Goal: Task Accomplishment & Management: Manage account settings

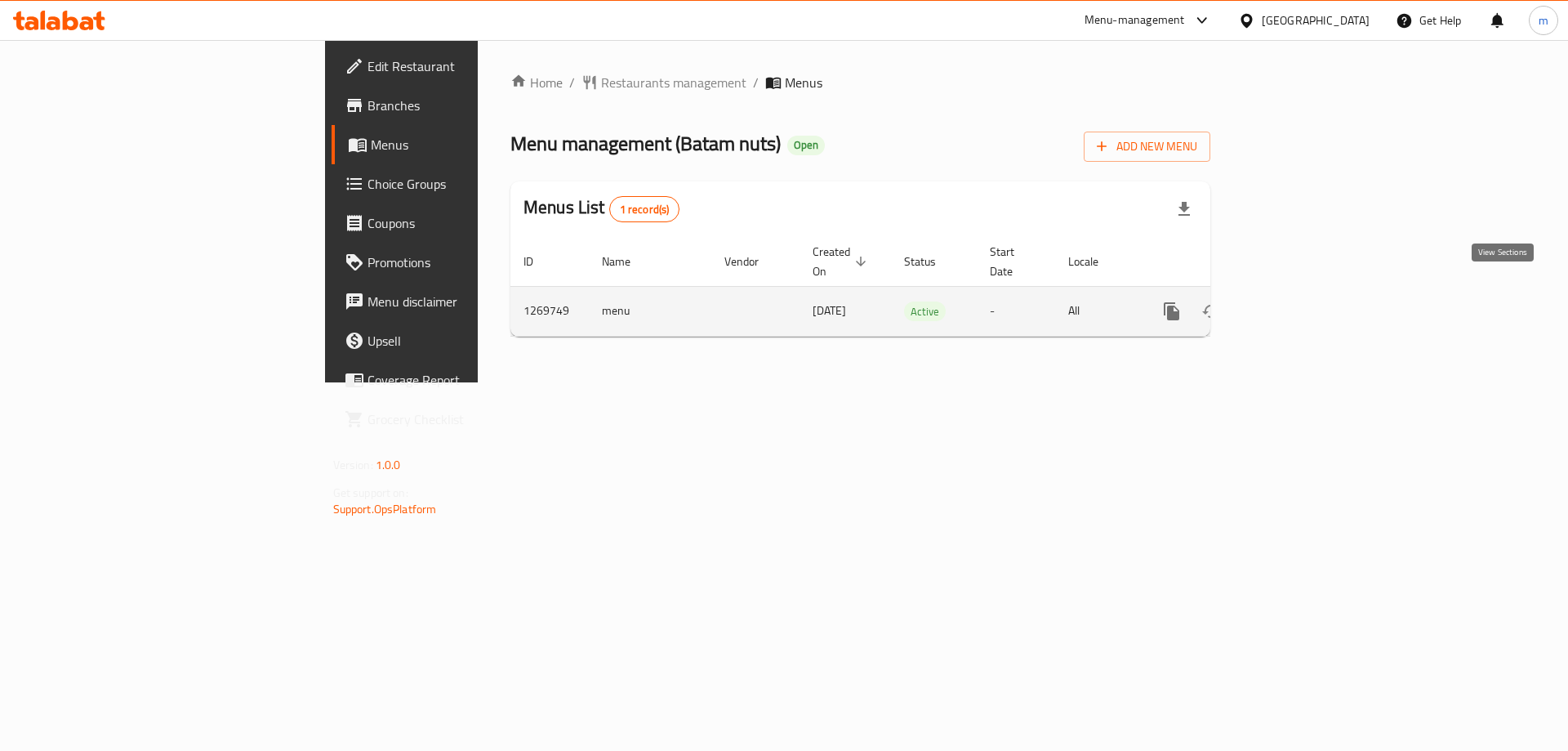
click at [1300, 302] on icon "enhanced table" at bounding box center [1290, 311] width 19 height 19
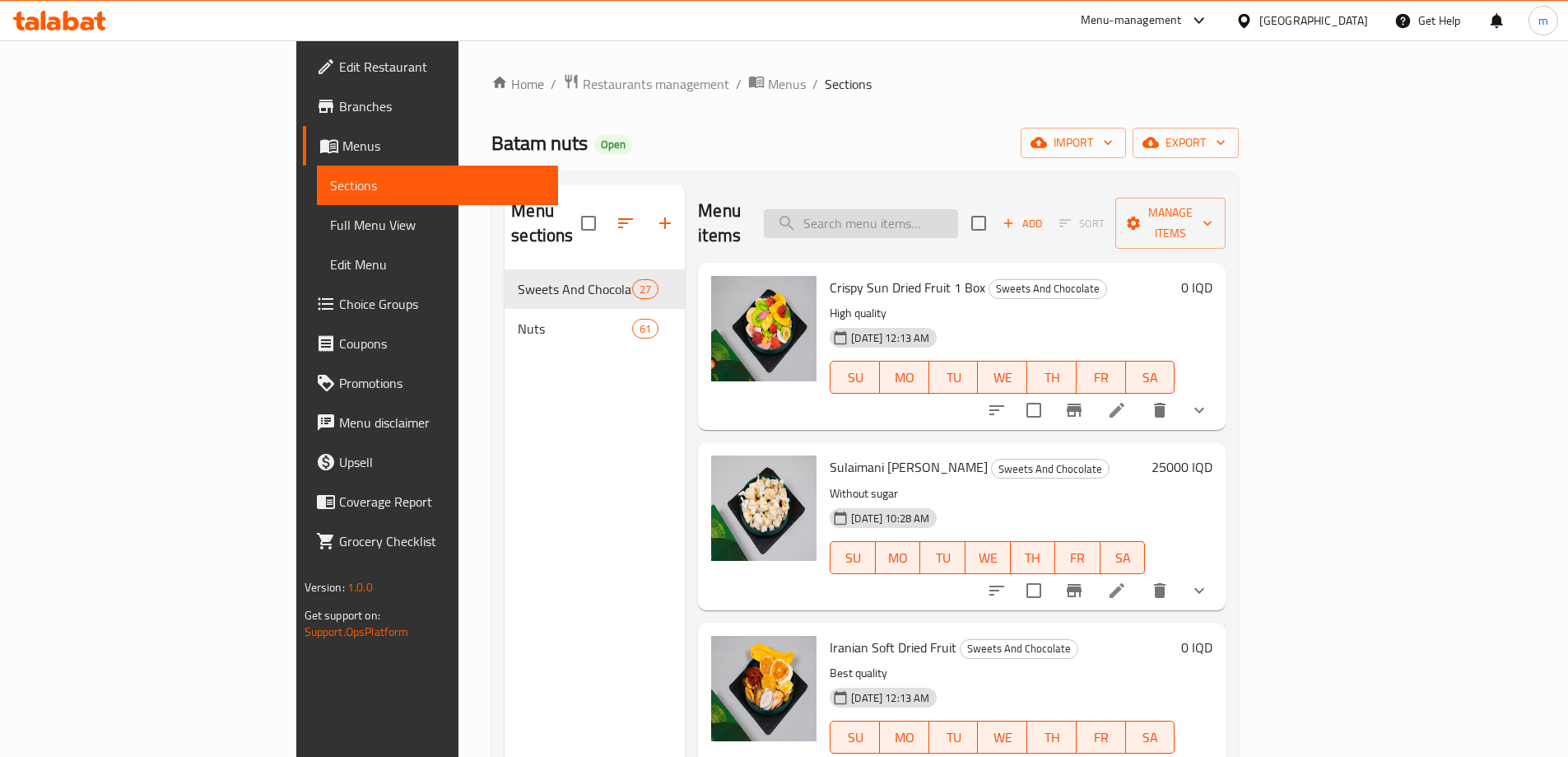
click at [935, 213] on input "search" at bounding box center [861, 224] width 194 height 29
paste input "Walnut Baklava"
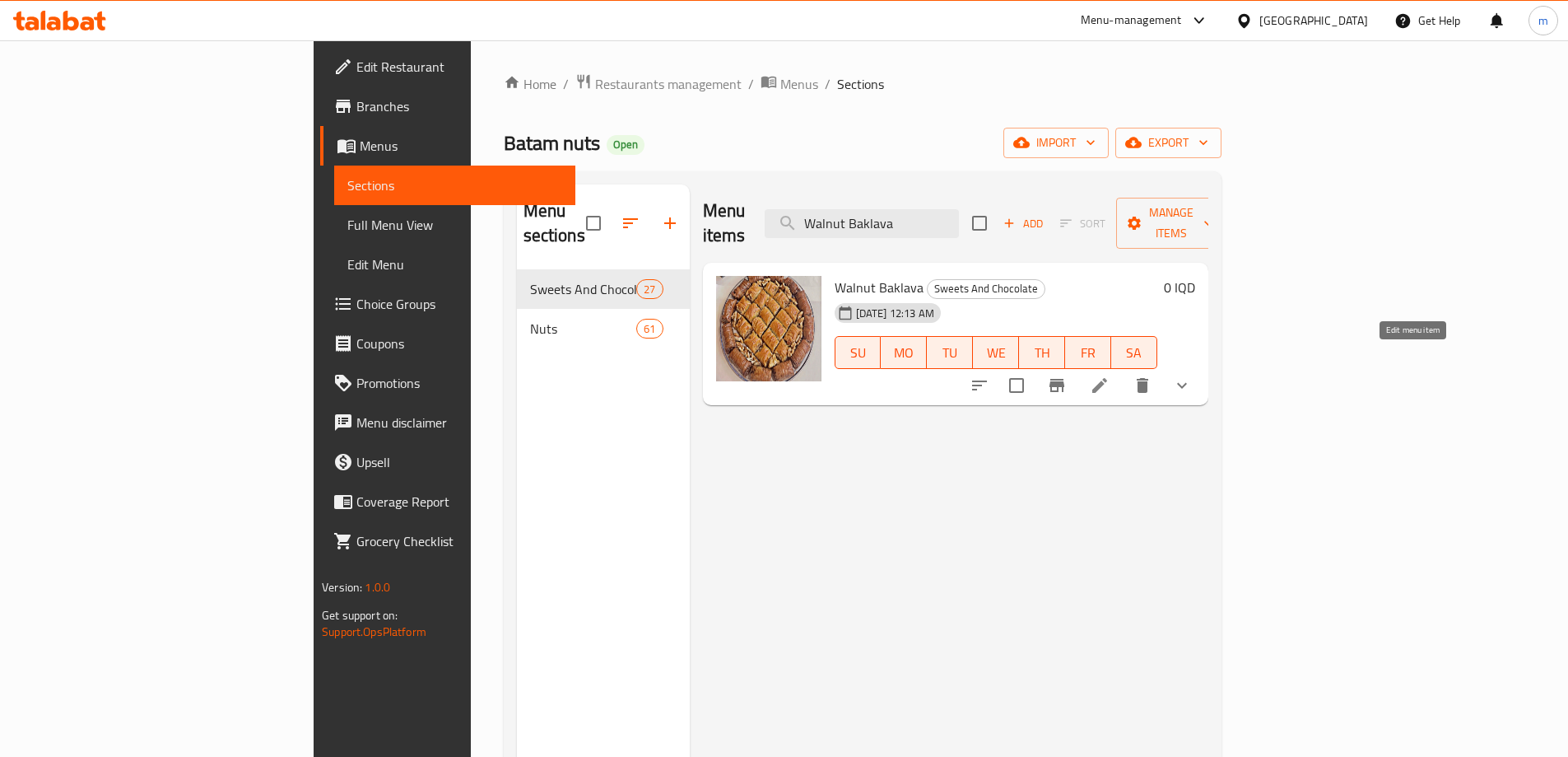
type input "Walnut Baklava"
click at [1110, 376] on icon at bounding box center [1100, 386] width 19 height 19
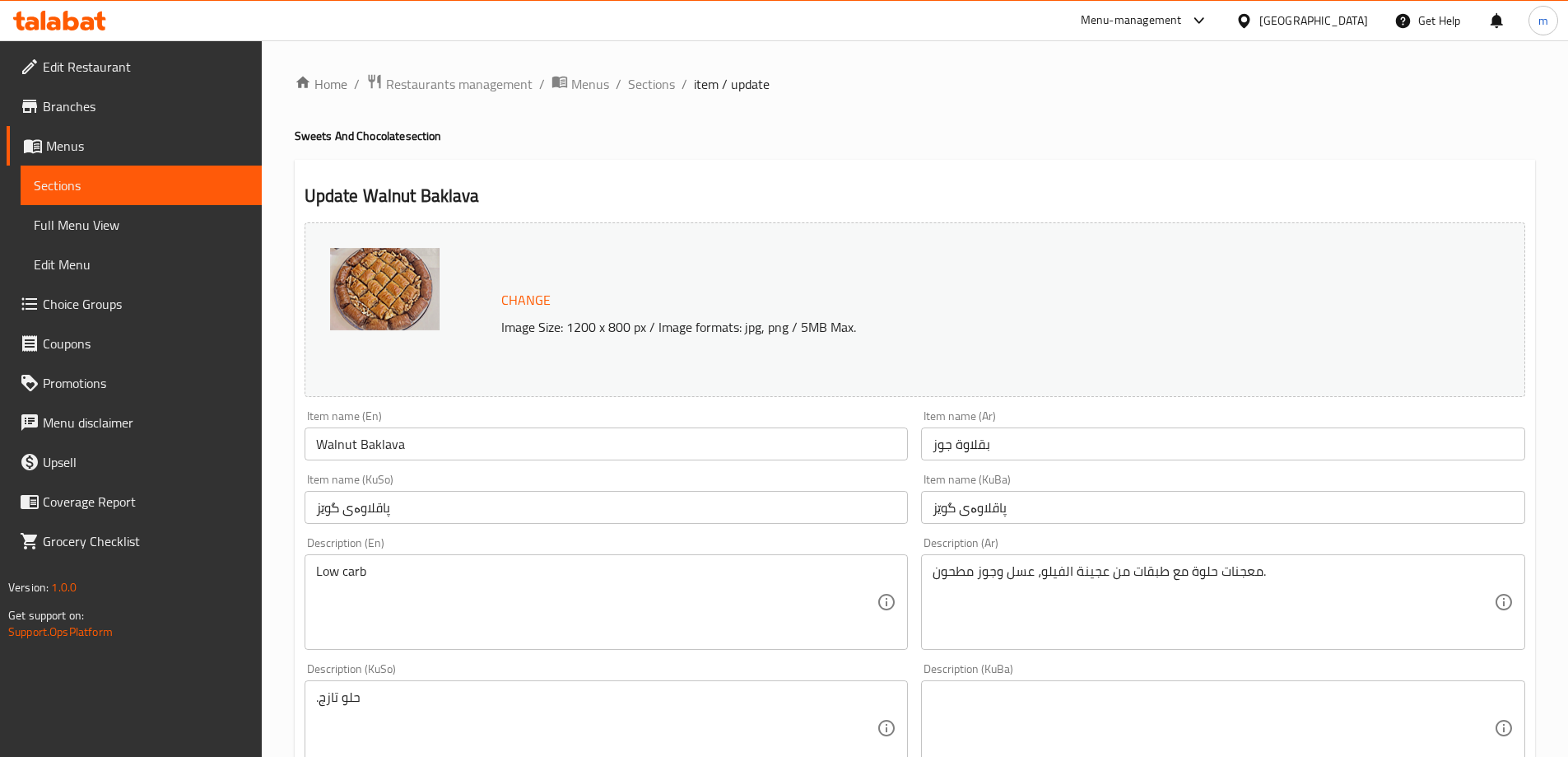
click at [1316, 587] on textarea "معجنات حلوة مع طبقات من عجينة الفيلو، عسل وجوز مطحون." at bounding box center [1213, 602] width 561 height 78
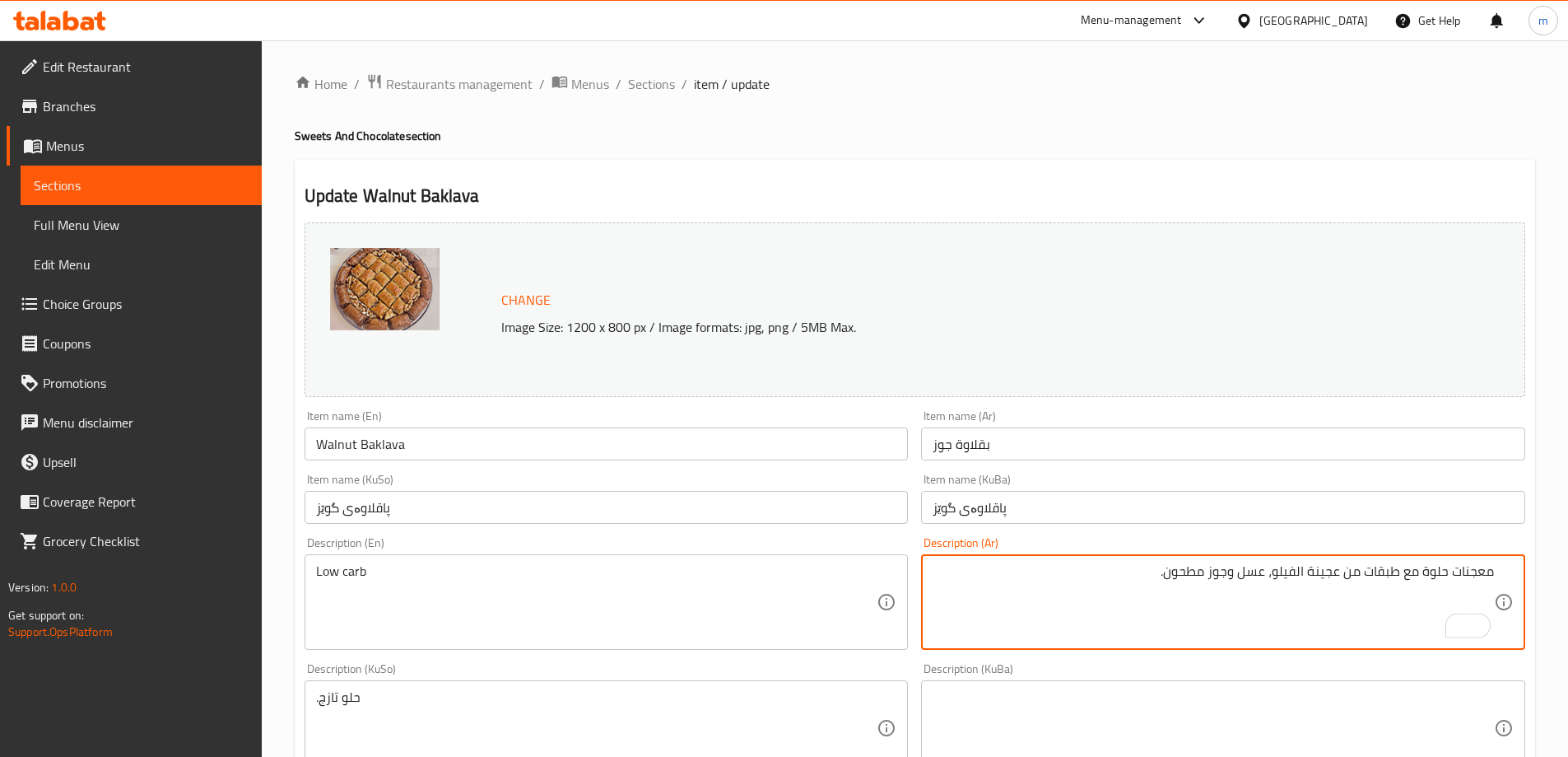
click at [1296, 576] on textarea "معجنات حلوة مع طبقات من عجينة الفيلو، عسل وجوز مطحون." at bounding box center [1213, 602] width 561 height 78
click at [1164, 577] on textarea "معجنات حلوة مع طبقات من عجينة فيلو، عسل وجوز مطحون." at bounding box center [1213, 602] width 561 height 78
click at [1491, 574] on textarea "معجنات حلوة مع طبقات من عجينة فيلو، عسل وجوز مطحون" at bounding box center [1213, 602] width 561 height 78
click at [567, 605] on textarea "Low carb" at bounding box center [597, 602] width 561 height 78
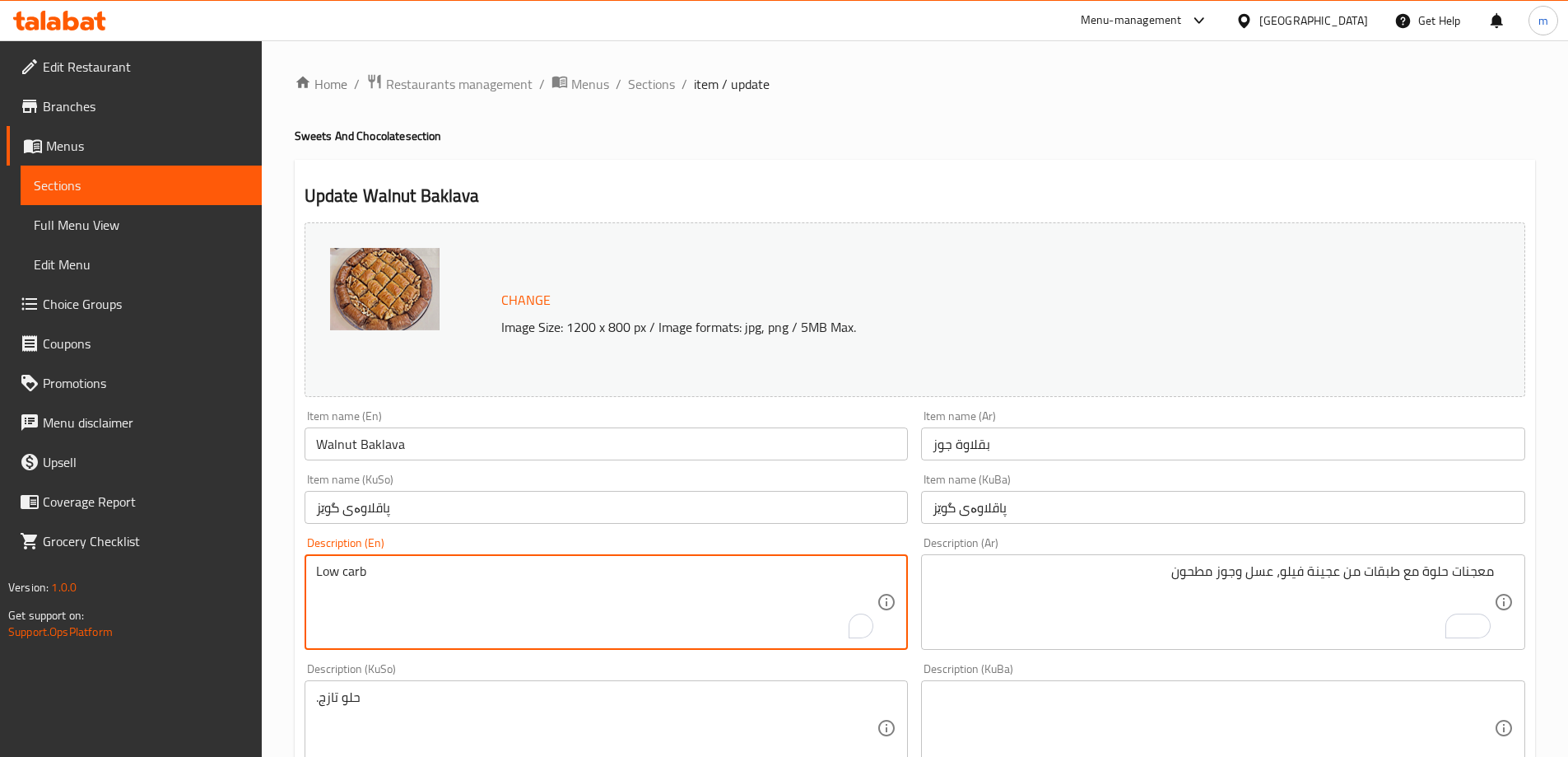
click at [567, 604] on textarea "Low carb" at bounding box center [597, 602] width 561 height 78
click at [1495, 575] on div "معجنات حلوة مع طبقات من عجينة فيلو، عسل وجوز مطحون Description (Ar)" at bounding box center [1223, 602] width 605 height 96
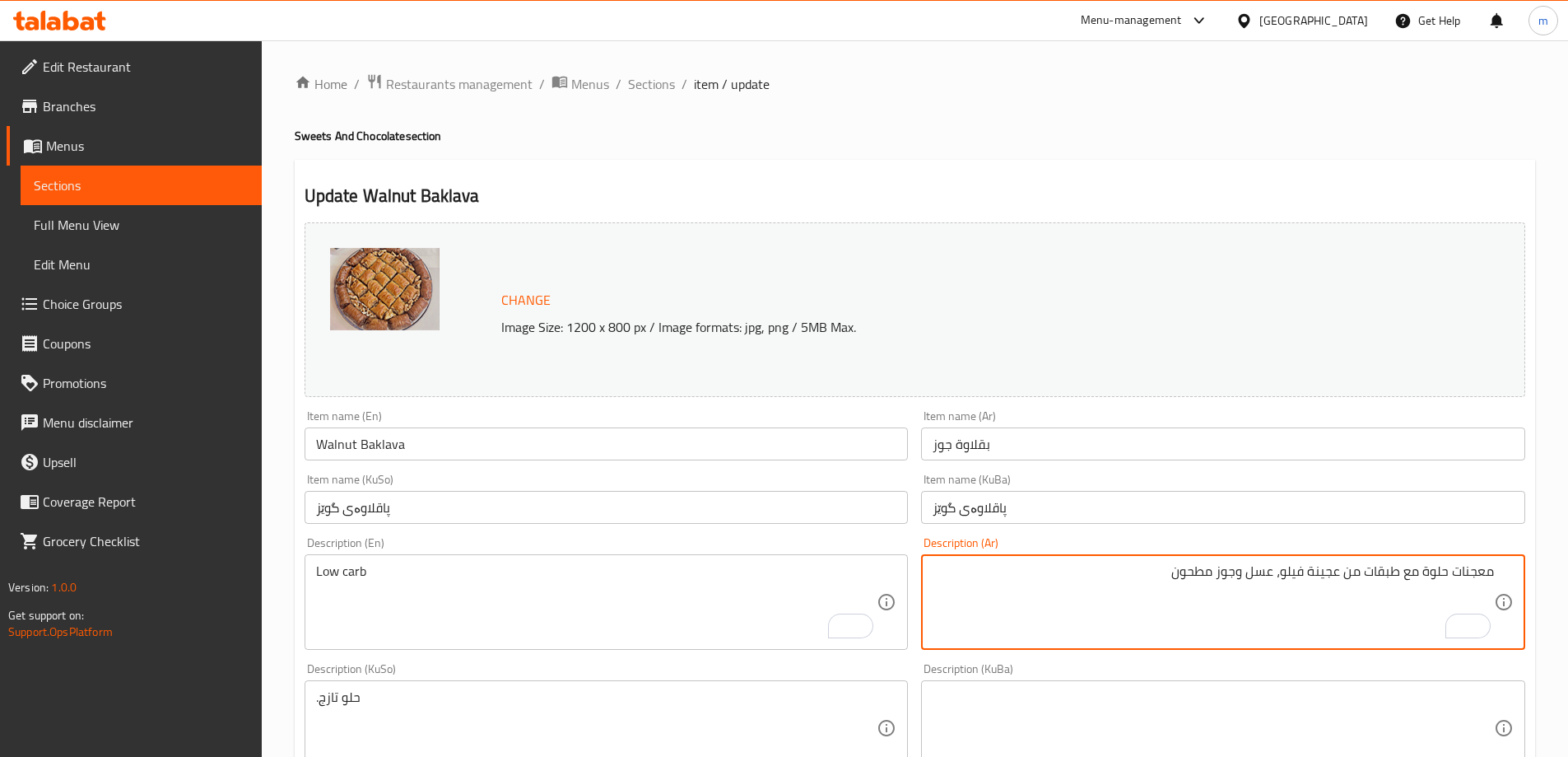
paste textarea "منخفض الكربوهيدرات"
click at [1396, 577] on textarea "منخفض الكربوهيدرات معجنات حلوة مع طبقات من عجينة فيلو، عسل وجوز مطحون" at bounding box center [1213, 602] width 561 height 78
click at [1498, 569] on div "منخفض معجنات حلوة مع طبقات من عجينة فيلو، عسل وجوز مطحون Description (Ar)" at bounding box center [1223, 602] width 605 height 96
click at [1496, 570] on div "منخفض معجنات حلوة مع طبقات من عجينة فيلو، عسل وجوز مطحون Description (Ar)" at bounding box center [1223, 602] width 605 height 96
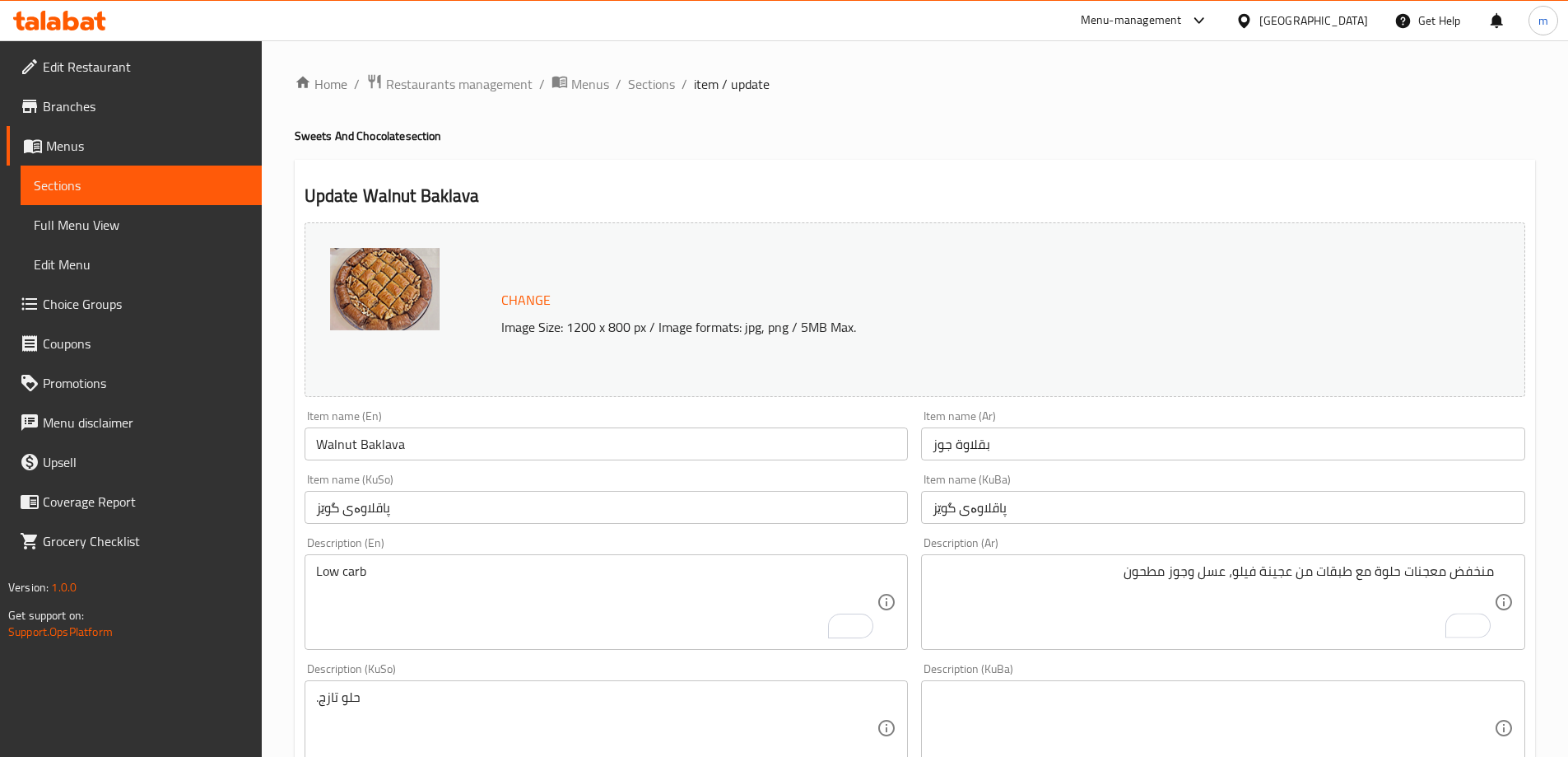
click at [1495, 571] on div "منخفض معجنات حلوة مع طبقات من عجينة فيلو، عسل وجوز مطحون Description (Ar)" at bounding box center [1223, 602] width 605 height 96
click at [1496, 573] on div "منخفض معجنات حلوة مع طبقات من عجينة فيلو، عسل وجوز مطحون Description (Ar)" at bounding box center [1223, 602] width 605 height 96
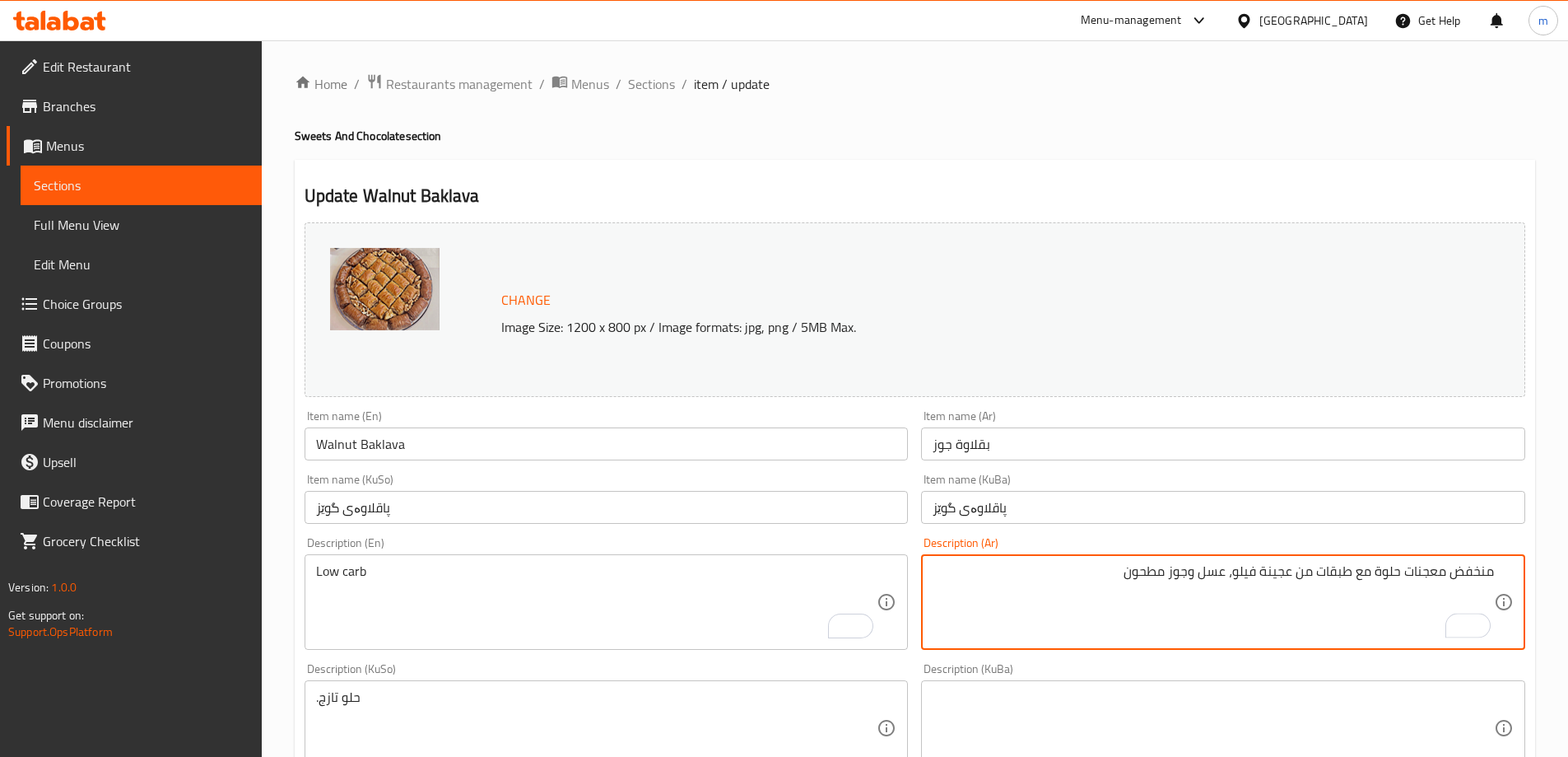
click at [1490, 577] on textarea "منخفض معجنات حلوة مع طبقات من عجينة فيلو، عسل وجوز مطحون" at bounding box center [1213, 602] width 561 height 78
paste textarea "الكربوهيدرات"
click at [1485, 580] on textarea "الكربوهيدرات منخفض معجنات حلوة مع طبقات من عجينة فيلو، عسل وجوز مطحون" at bounding box center [1213, 602] width 561 height 78
drag, startPoint x: 1375, startPoint y: 577, endPoint x: 848, endPoint y: 600, distance: 527.5
click at [852, 629] on div "Change Image Size: 1200 x 800 px / Image formats: jpg, png / 5MB Max. Item name…" at bounding box center [915, 677] width 1234 height 923
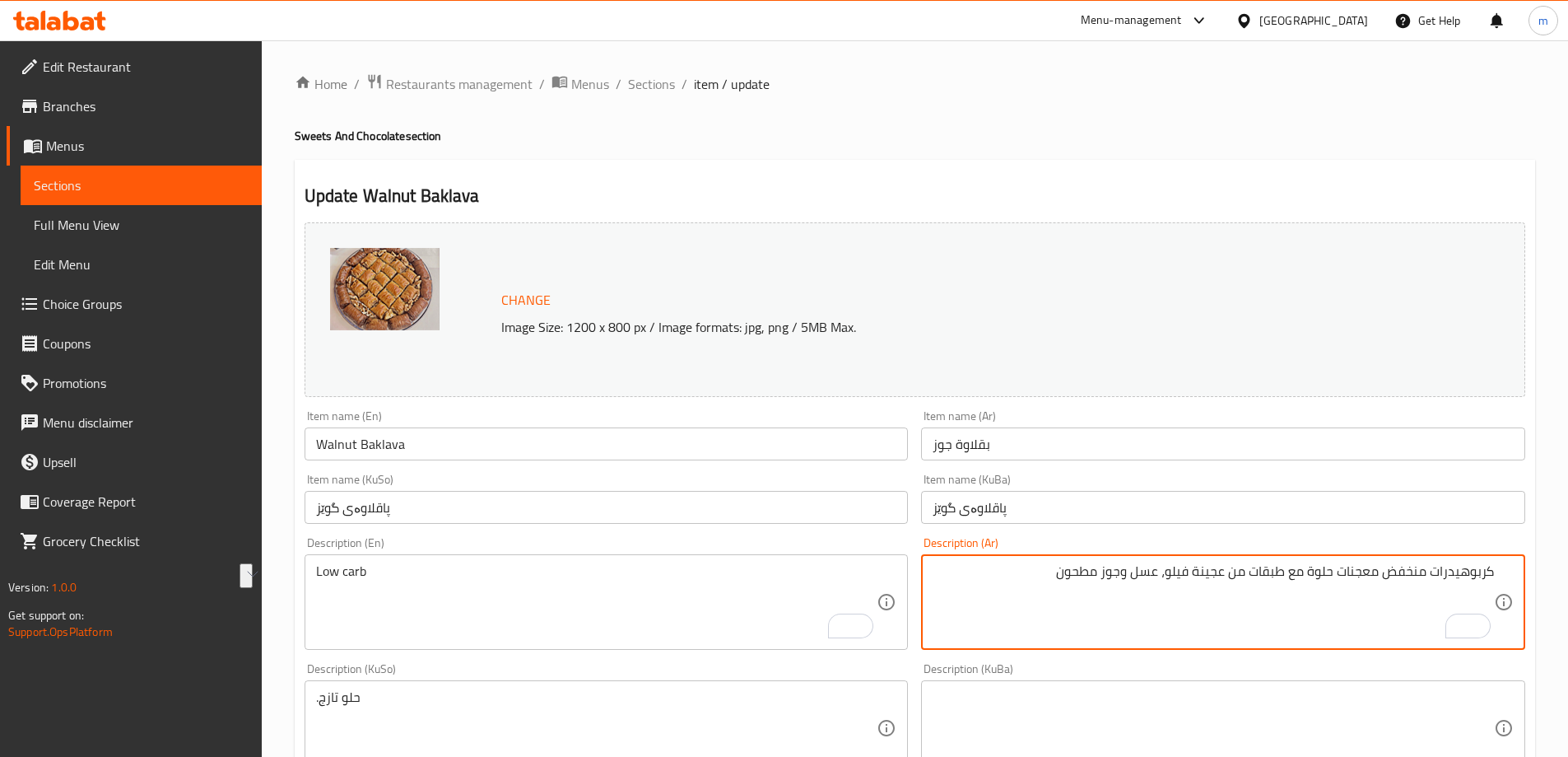
type textarea "كربوهيدرات منخفض معجنات حلوة مع طبقات من عجينة فيلو، عسل وجوز مطحون"
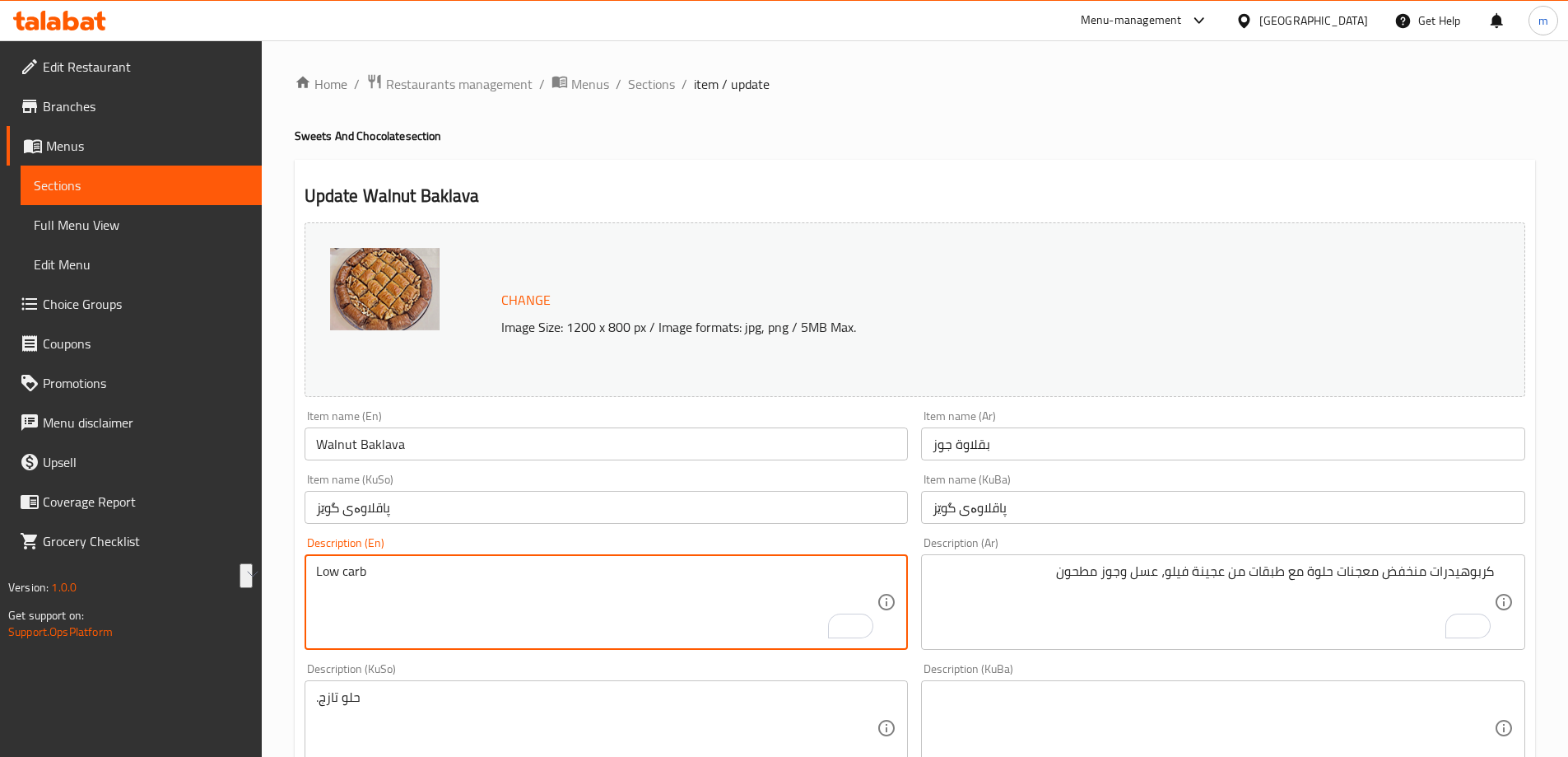
click at [404, 590] on textarea "Low carb" at bounding box center [597, 602] width 561 height 78
click at [406, 577] on textarea "Low carb" at bounding box center [597, 602] width 561 height 78
paste textarea "Sweet pastry with layers of filo dough, honey and ground walnuts"
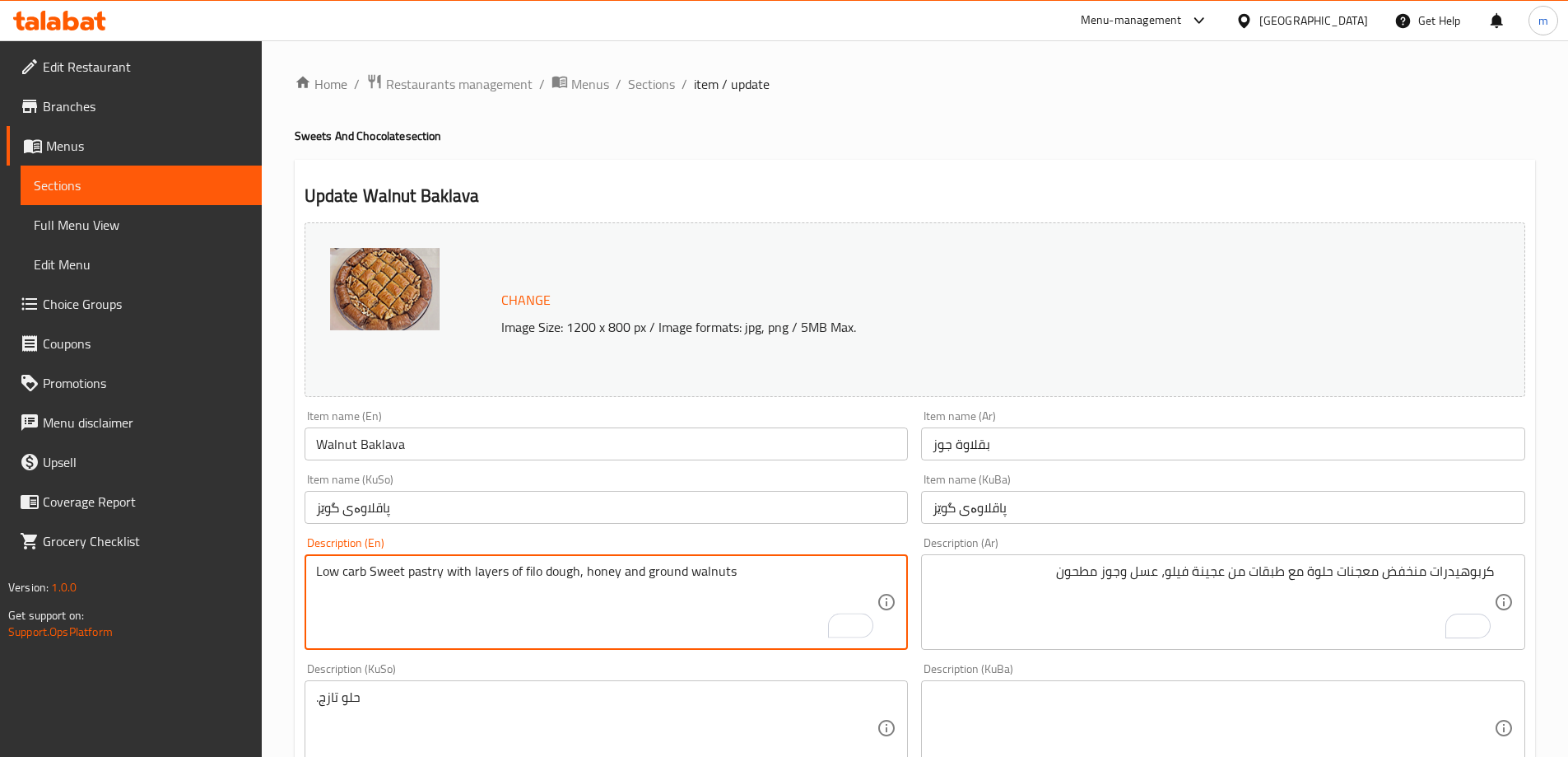
click at [369, 565] on textarea "Low carb Sweet pastry with layers of filo dough, honey and ground walnuts" at bounding box center [597, 602] width 561 height 78
type textarea "Low carb sweet pastry with layers of filo dough, honey and ground walnuts"
click at [568, 684] on div ".حلو تازج Description (KuSo)" at bounding box center [607, 728] width 605 height 96
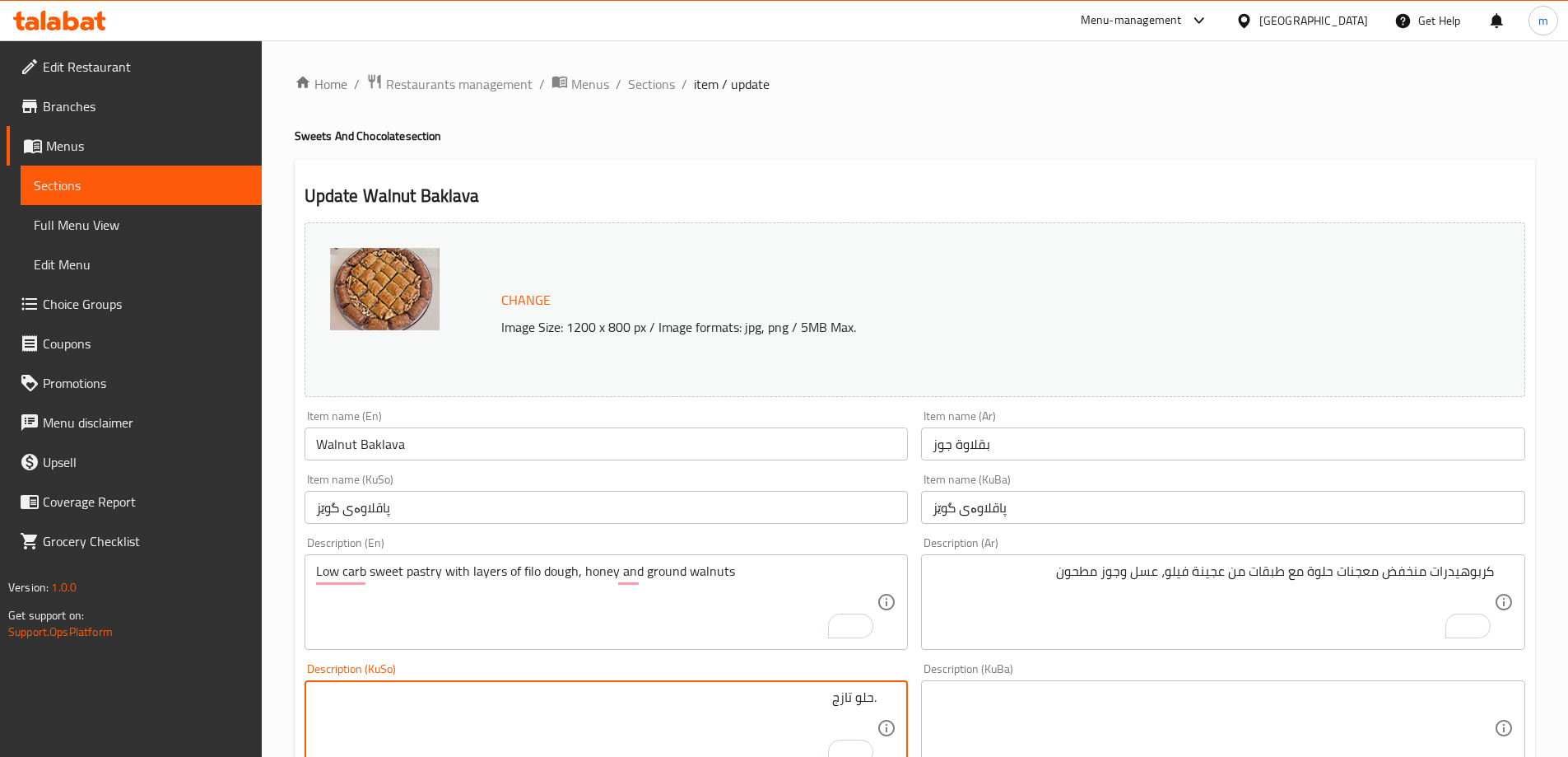
drag, startPoint x: 726, startPoint y: 696, endPoint x: 993, endPoint y: 694, distance: 267.0
click at [993, 694] on div "Change Image Size: 1200 x 800 px / Image formats: jpg, png / 5MB Max. Item name…" at bounding box center [915, 677] width 1234 height 923
click at [1085, 571] on textarea "كربوهيدرات منخفض معجنات حلوة مع طبقات من عجينة فيلو، عسل وجوز مطحون" at bounding box center [1213, 602] width 561 height 78
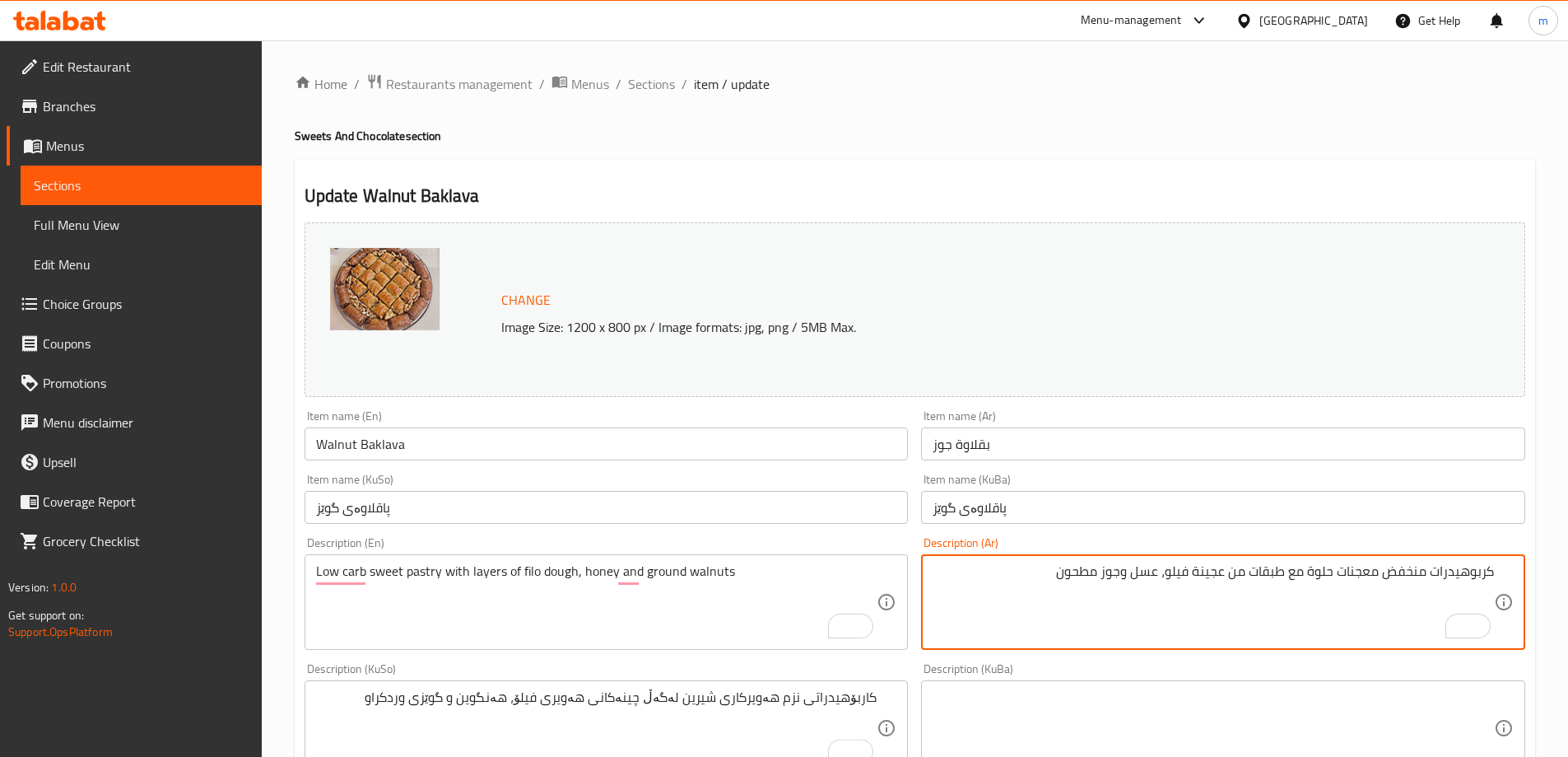
click at [1085, 571] on textarea "كربوهيدرات منخفض معجنات حلوة مع طبقات من عجينة فيلو، عسل وجوز مطحون" at bounding box center [1213, 602] width 561 height 78
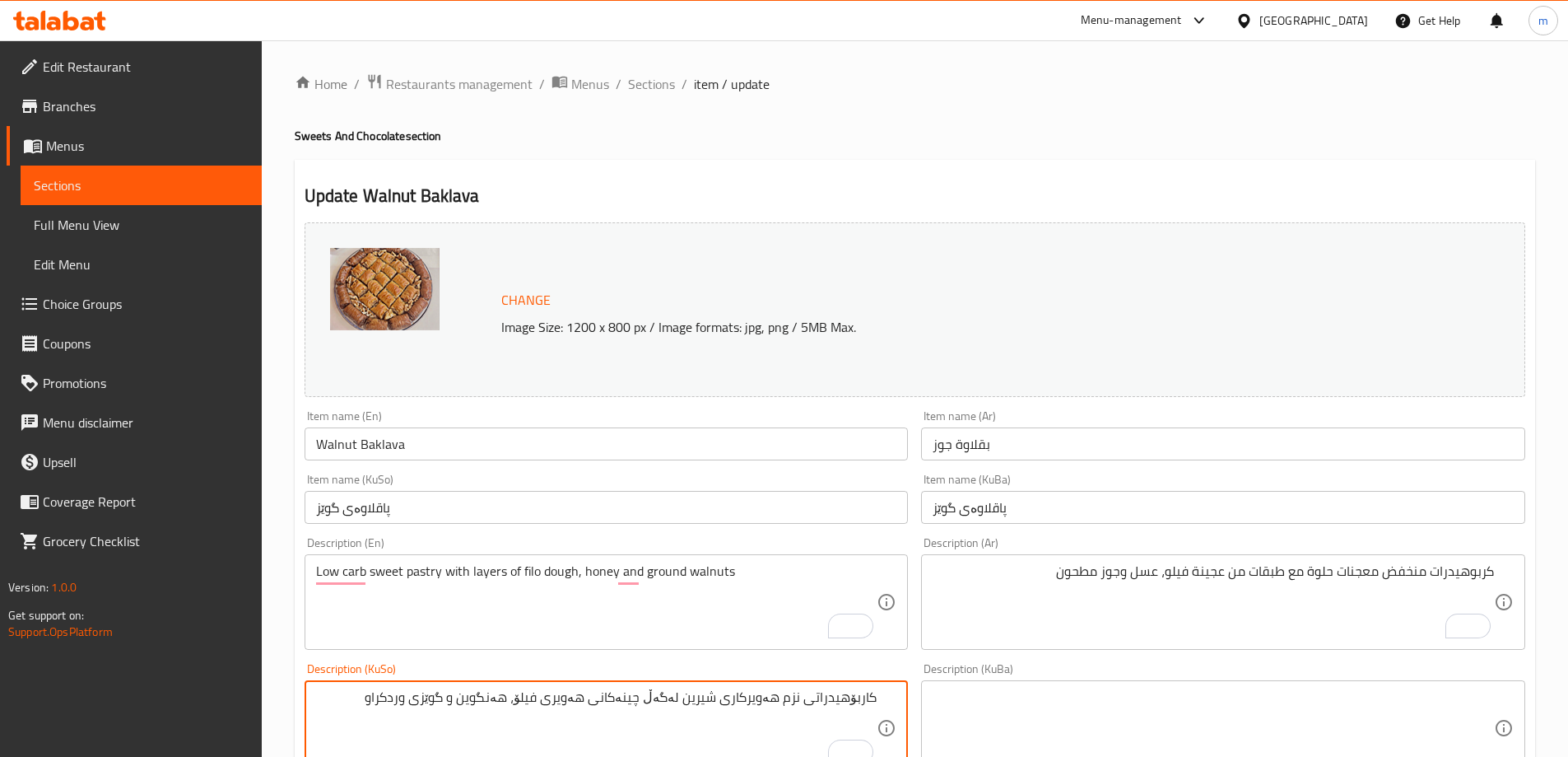
click at [400, 705] on textarea "کاربۆهیدراتی نزم هەویرکاری شیرین لەگەڵ چینەکانی هەویری فیلۆ، هەنگوین و گوێزی ور…" at bounding box center [597, 729] width 561 height 78
paste textarea "کوت"
type textarea "کاربۆهیدراتی نزم هەویرکاری شیرین لەگەڵ چینەکانی هەویری فیلۆ، هەنگوین و گوێزی کو…"
click at [672, 564] on textarea "Low carb sweet pastry with layers of filo dough, honey and ground walnuts" at bounding box center [597, 602] width 561 height 78
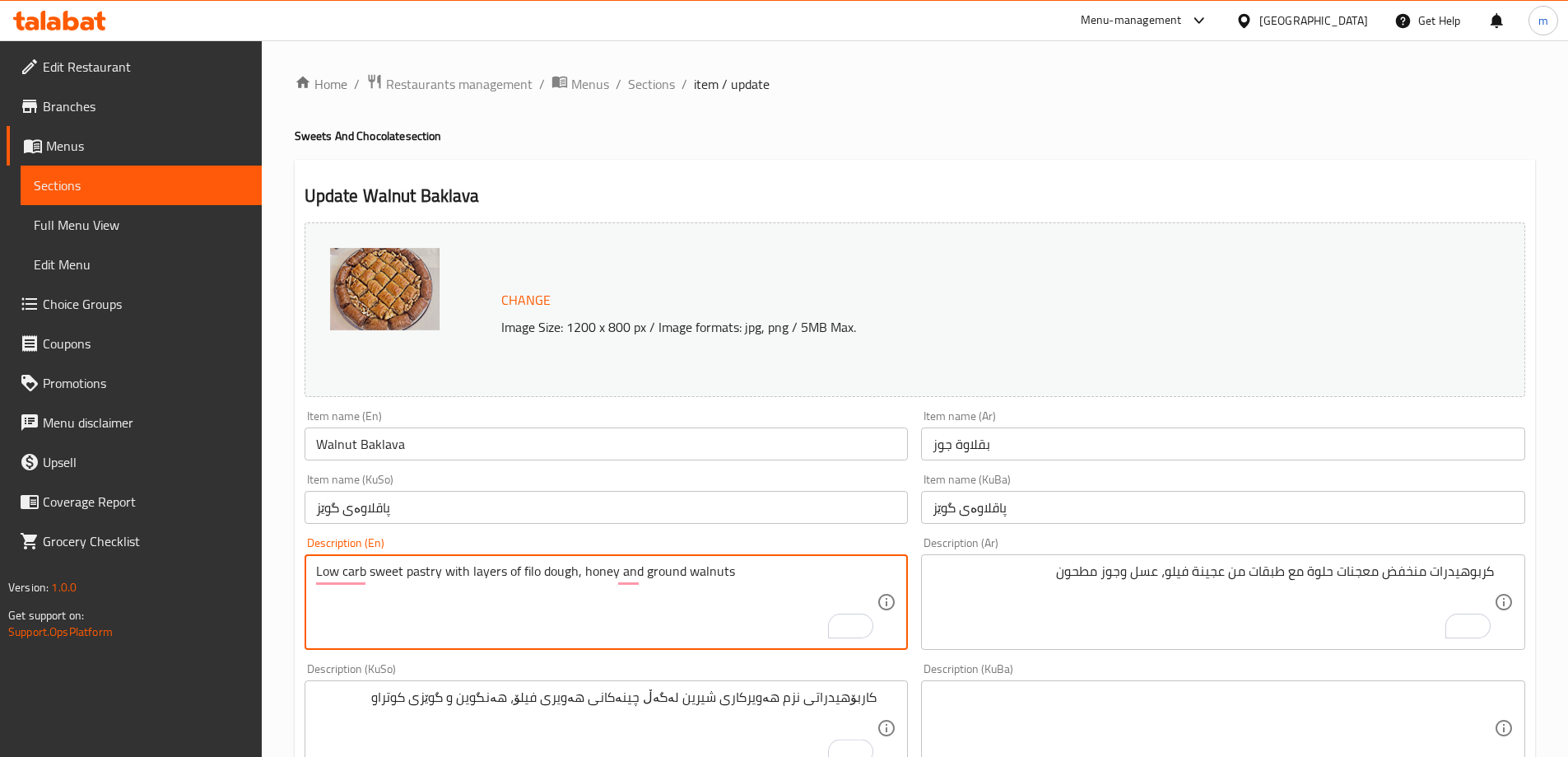
click at [672, 564] on textarea "Low carb sweet pastry with layers of filo dough, honey and ground walnuts" at bounding box center [597, 602] width 561 height 78
click at [663, 572] on textarea "Low carb sweet pastry with layers of filo dough, honey and ground walnuts" at bounding box center [597, 602] width 561 height 78
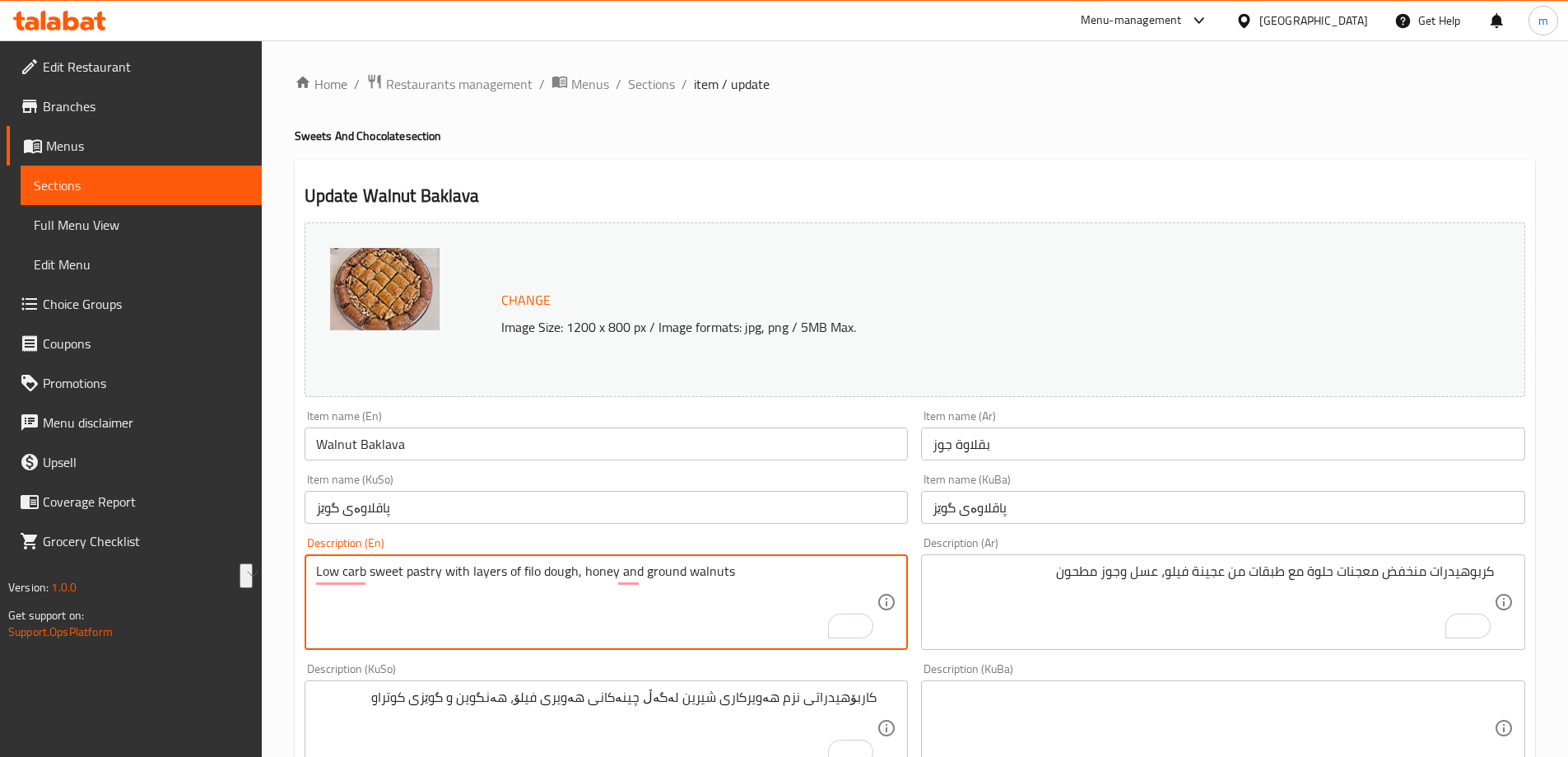
click at [663, 572] on textarea "Low carb sweet pastry with layers of filo dough, honey and ground walnuts" at bounding box center [597, 602] width 561 height 78
click at [655, 572] on textarea "Low carb sweet pastry with layers of filo dough, honey and ground walnuts" at bounding box center [597, 602] width 561 height 78
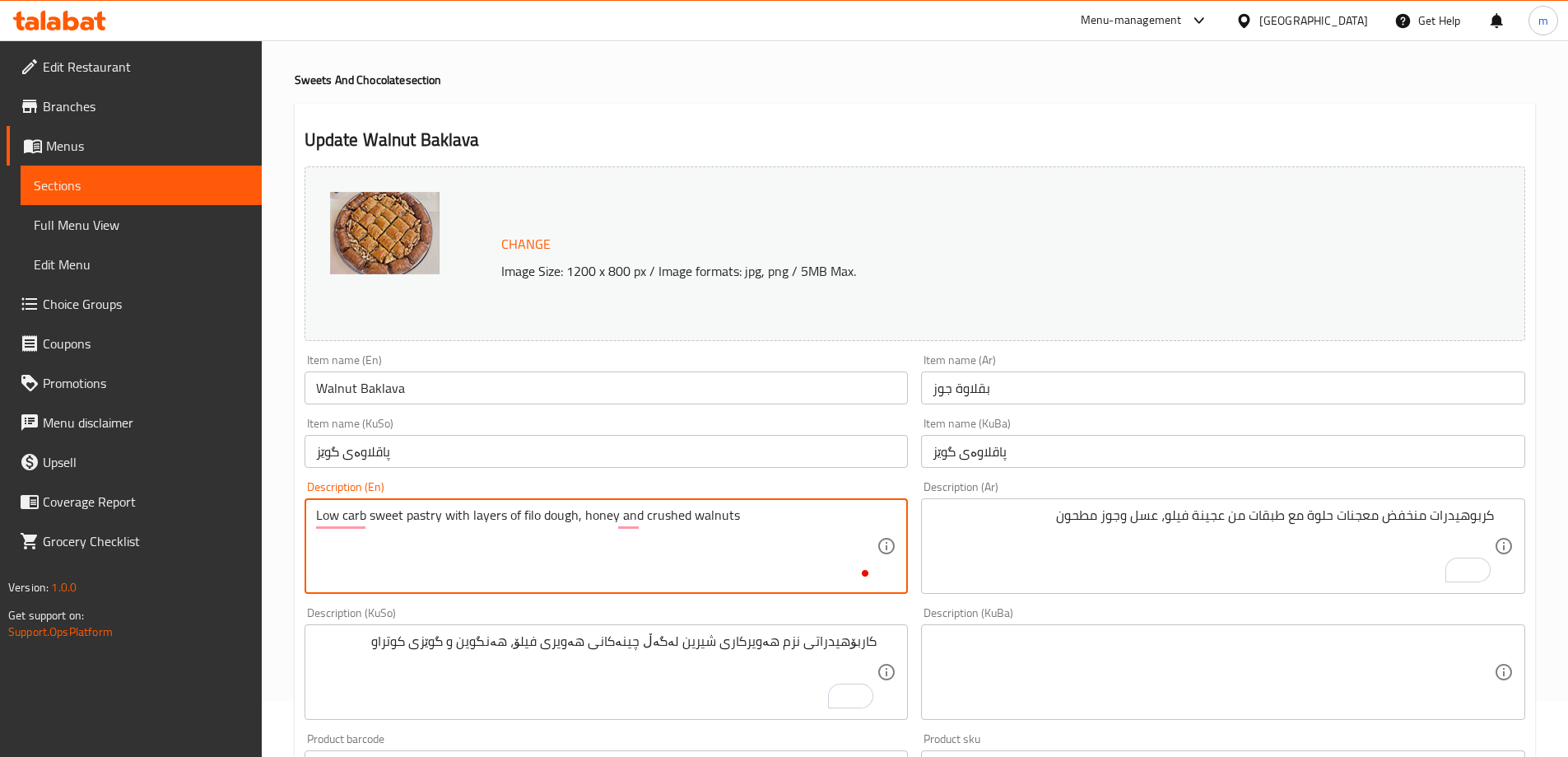
scroll to position [657, 0]
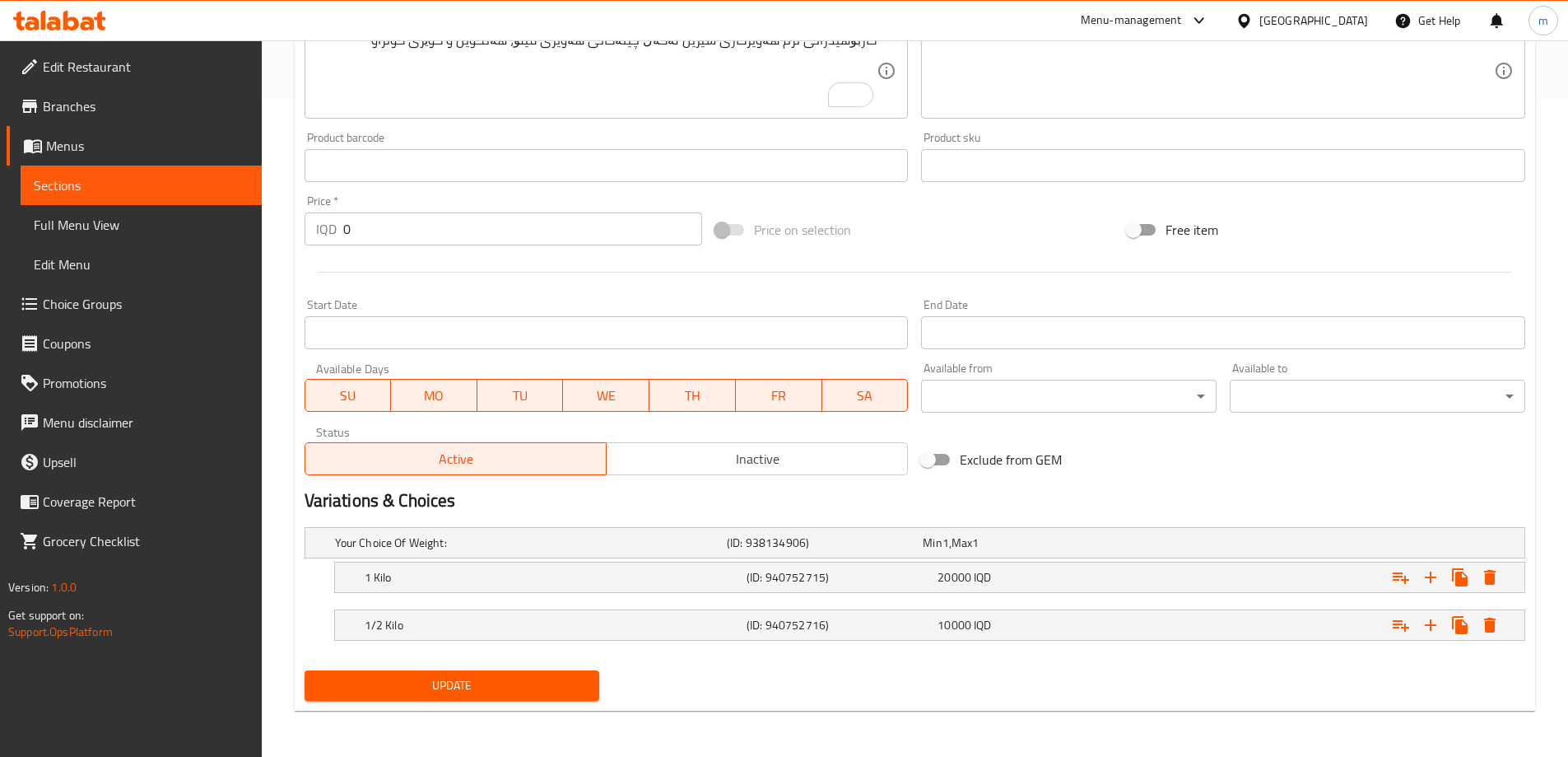
type textarea "Low carb sweet pastry with layers of filo dough, honey and crushed walnuts"
click at [534, 692] on span "Update" at bounding box center [453, 685] width 270 height 20
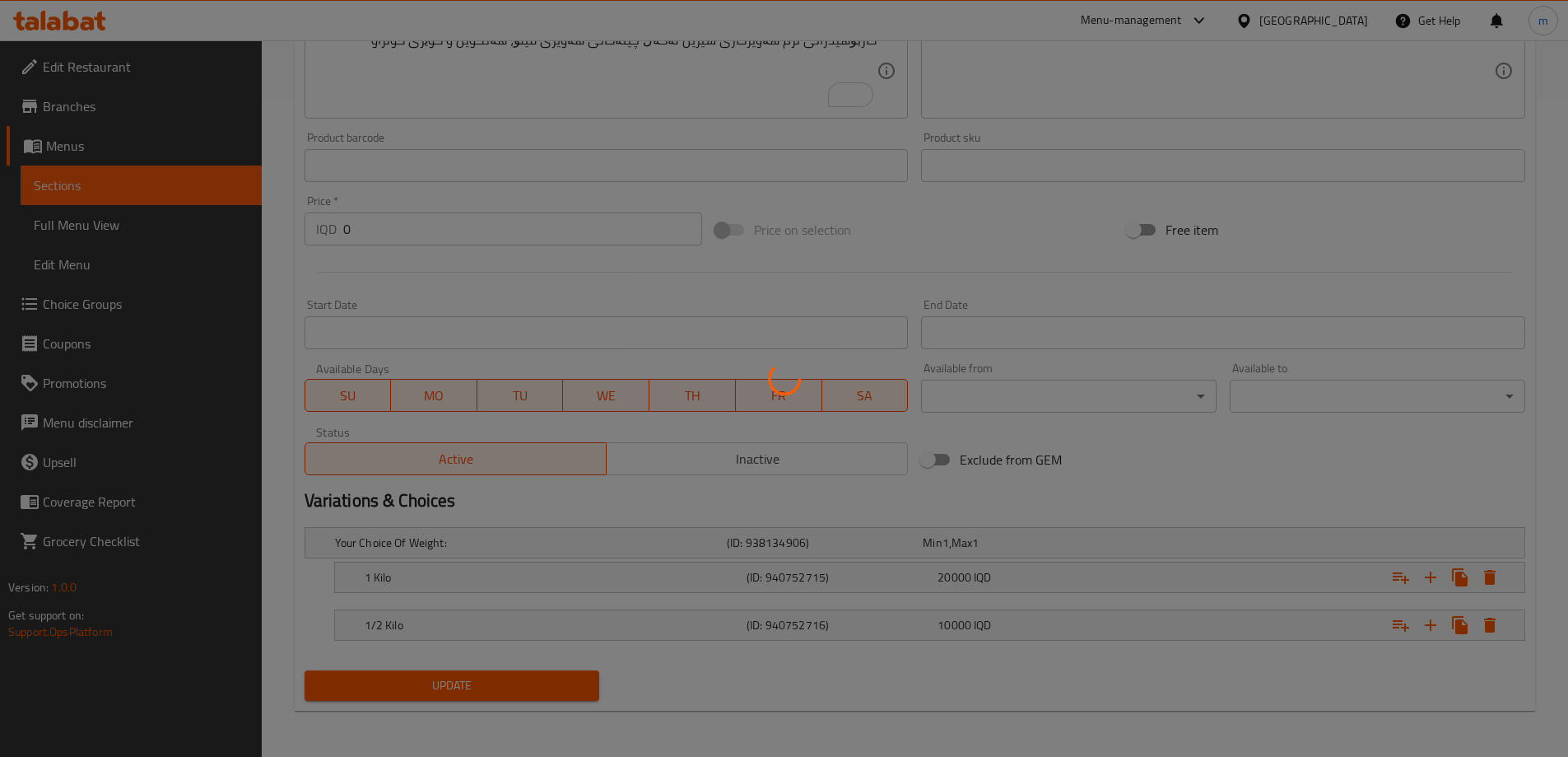
scroll to position [272, 0]
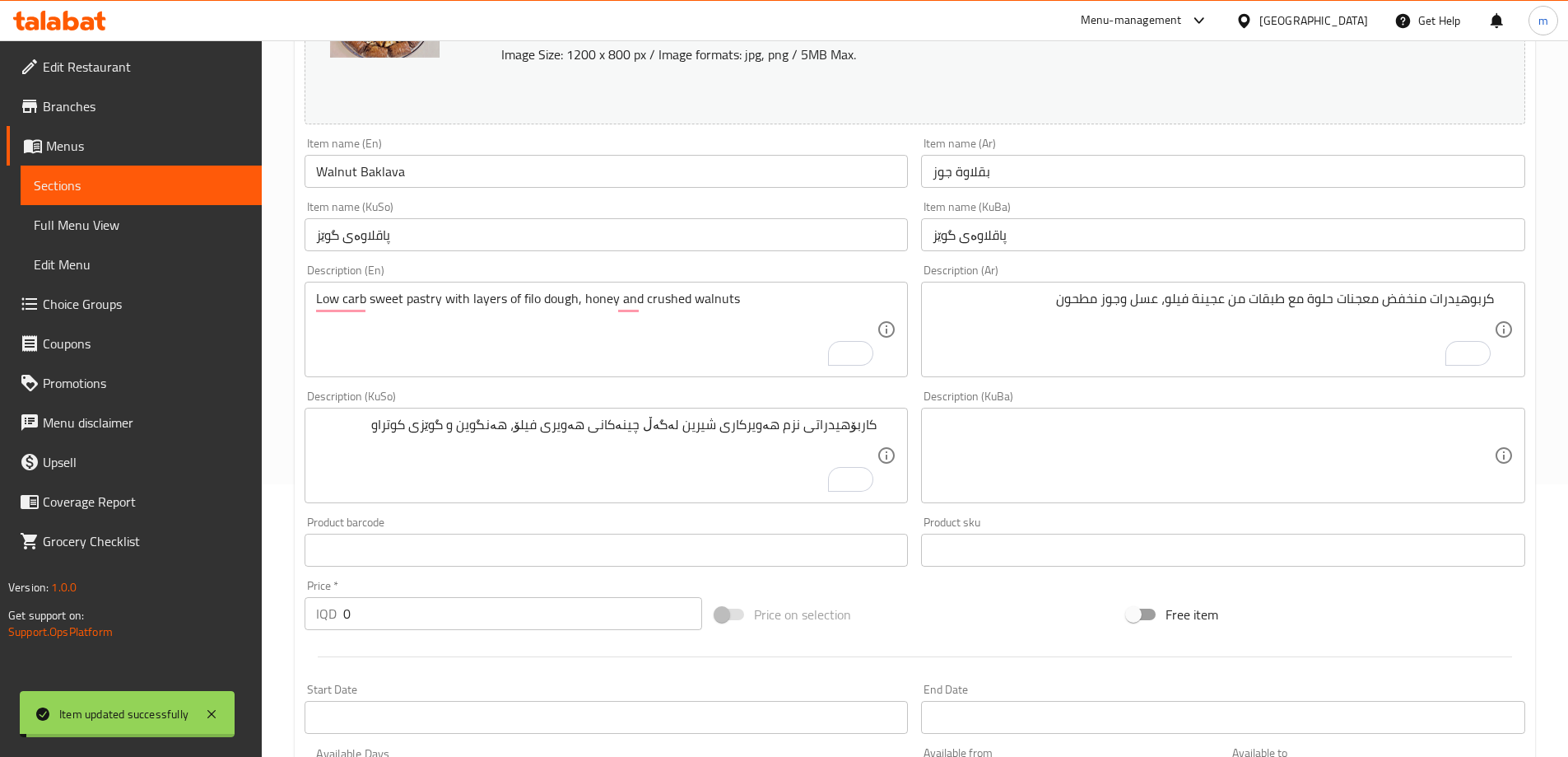
click at [345, 170] on input "Walnut Baklava" at bounding box center [607, 171] width 605 height 33
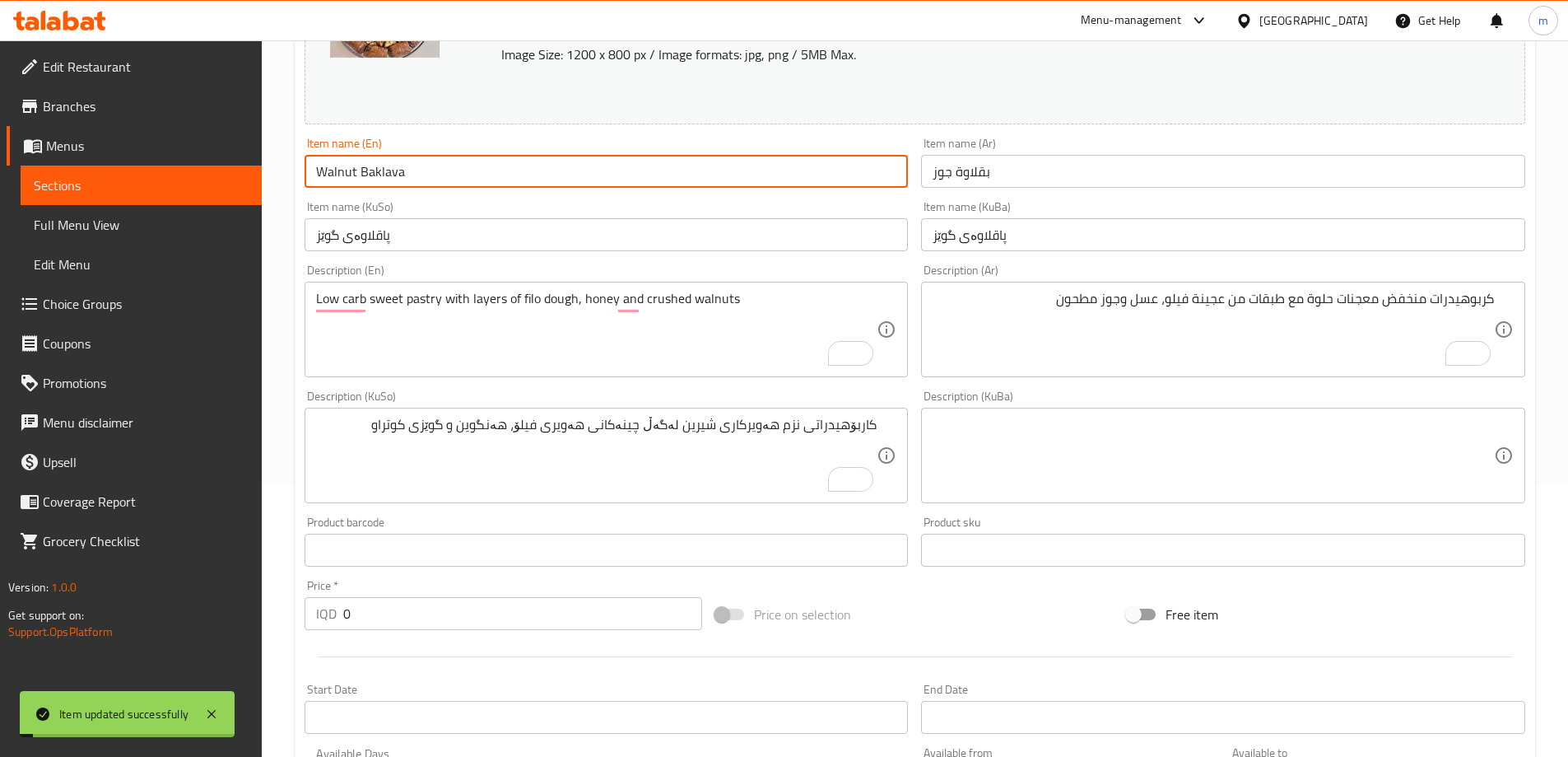
click at [345, 170] on input "Walnut Baklava" at bounding box center [607, 171] width 605 height 33
click at [158, 237] on link "Full Menu View" at bounding box center [141, 225] width 241 height 40
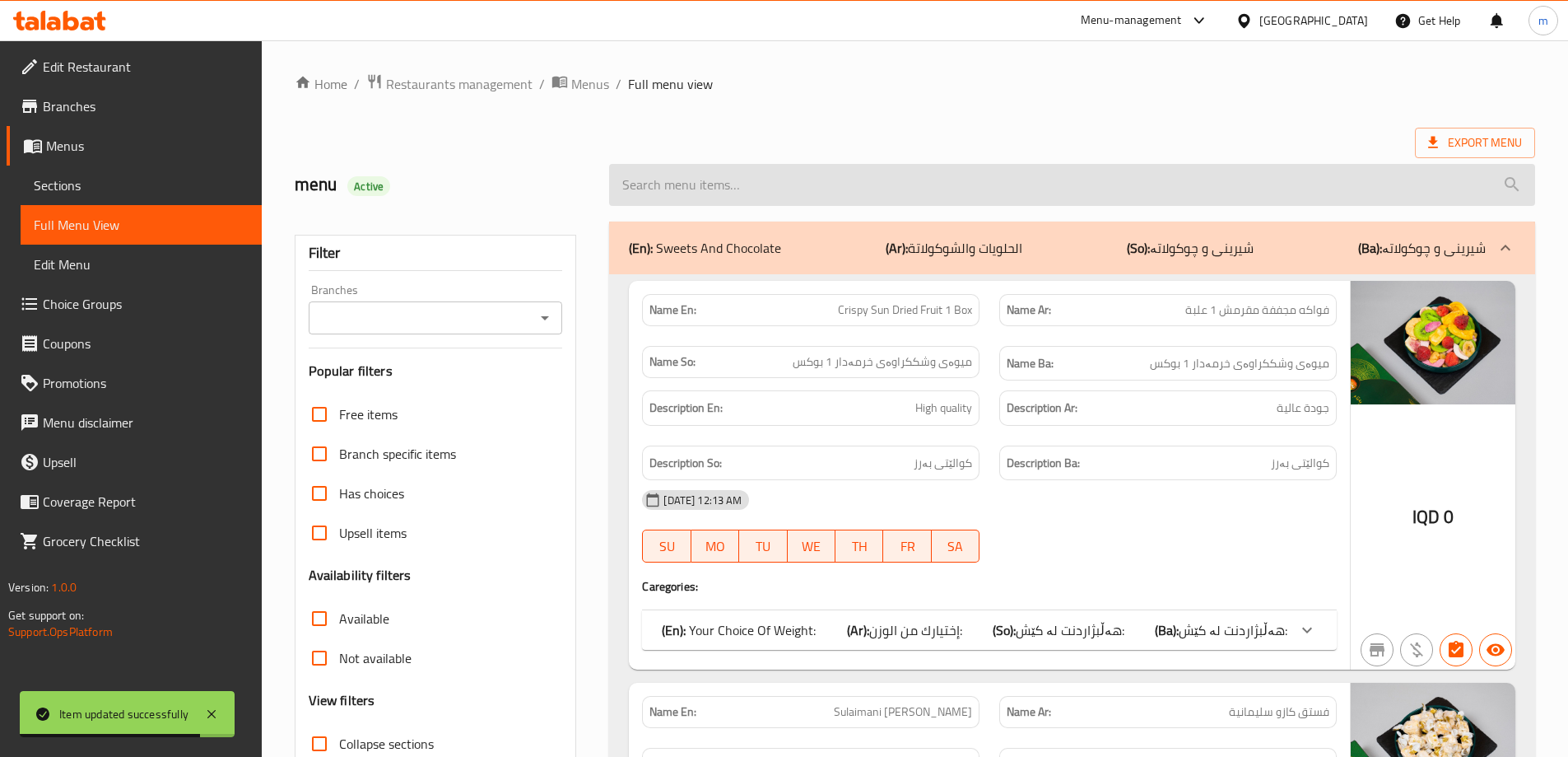
click at [807, 199] on input "search" at bounding box center [1072, 185] width 926 height 42
paste input "Walnut Baklava"
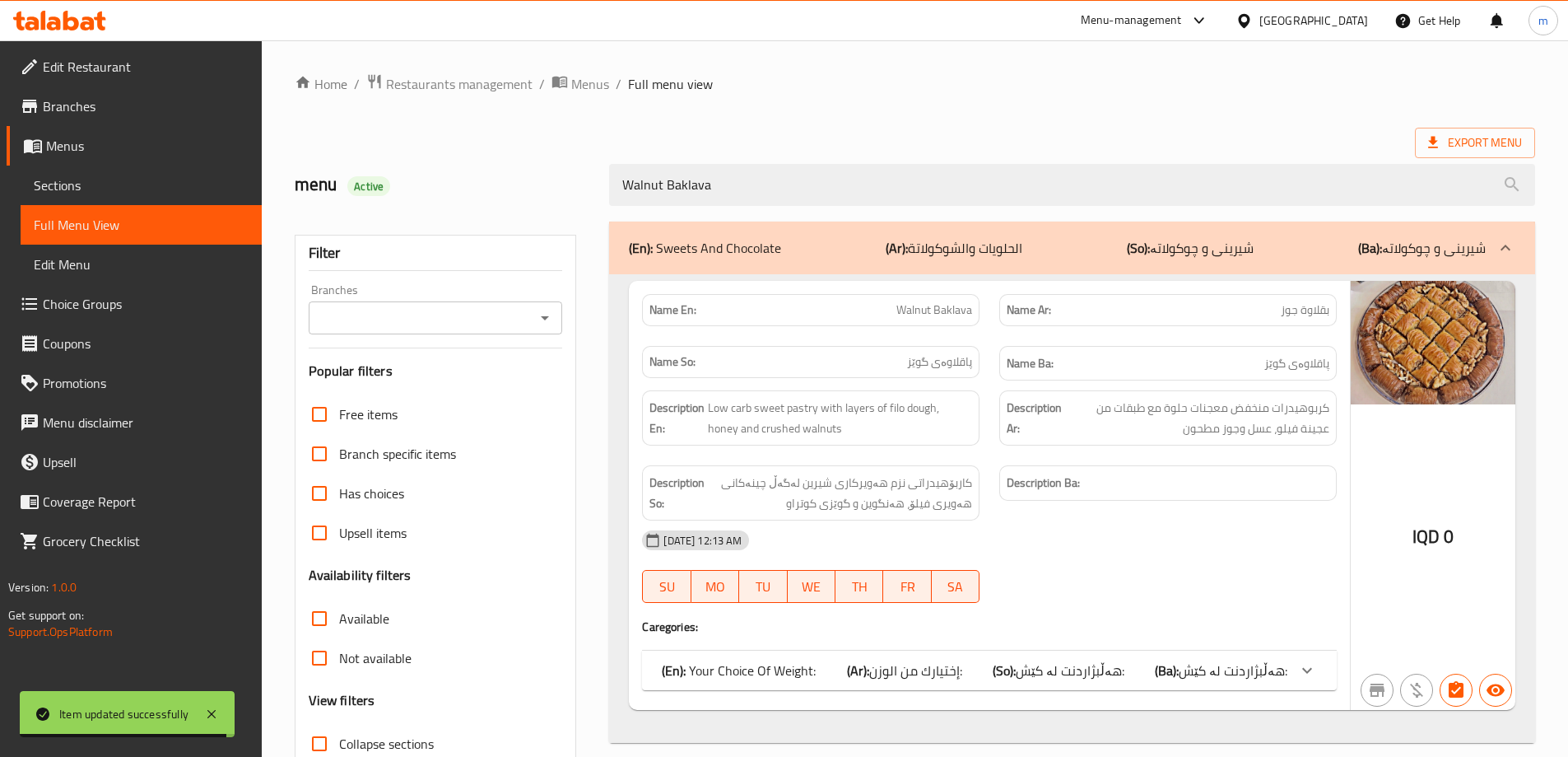
click at [553, 317] on icon "Open" at bounding box center [544, 317] width 19 height 19
type input "Walnut Baklava"
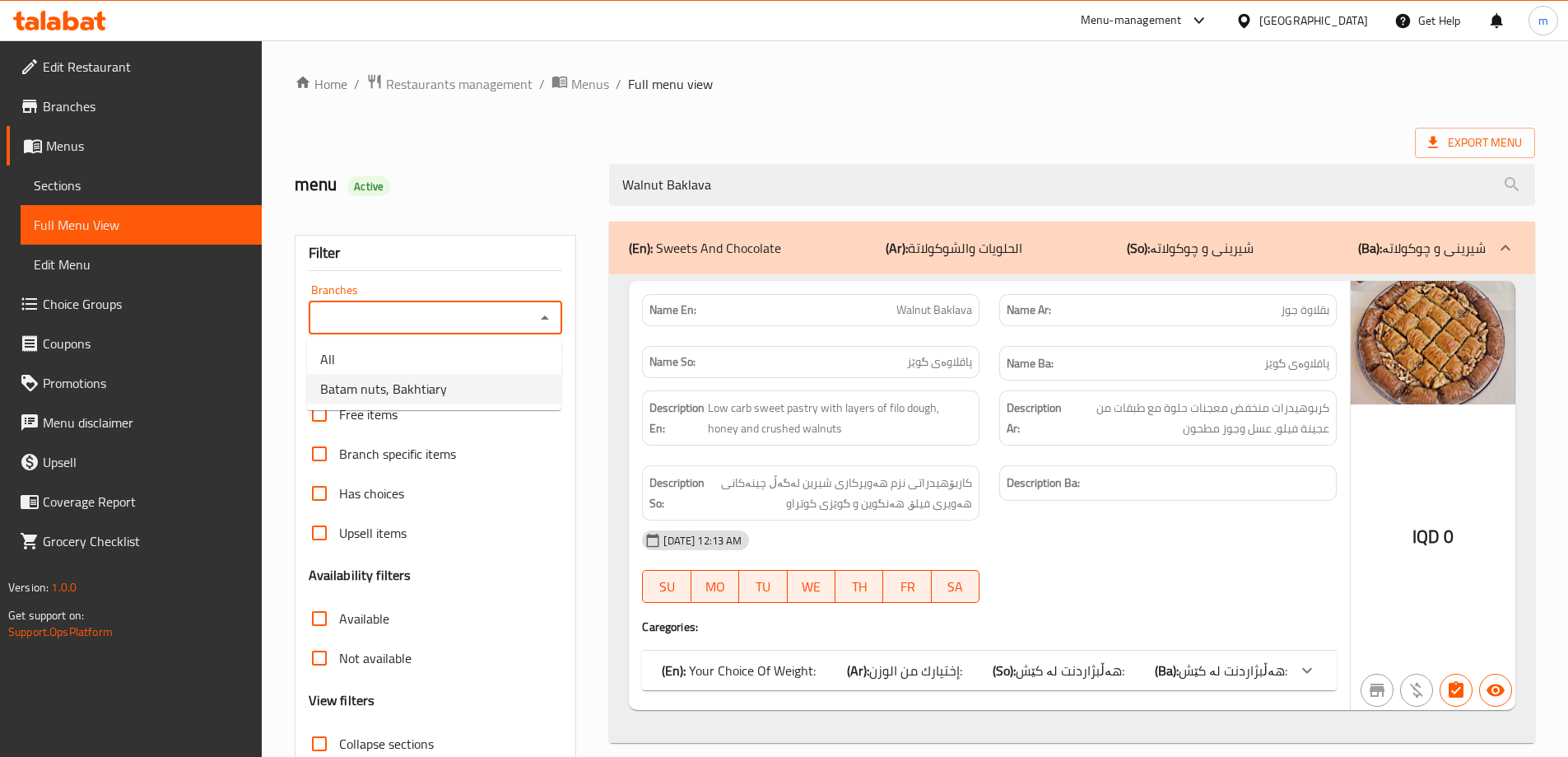
click at [420, 388] on span "Batam nuts, Bakhtiary" at bounding box center [383, 388] width 126 height 19
type input "Batam nuts, Bakhtiary"
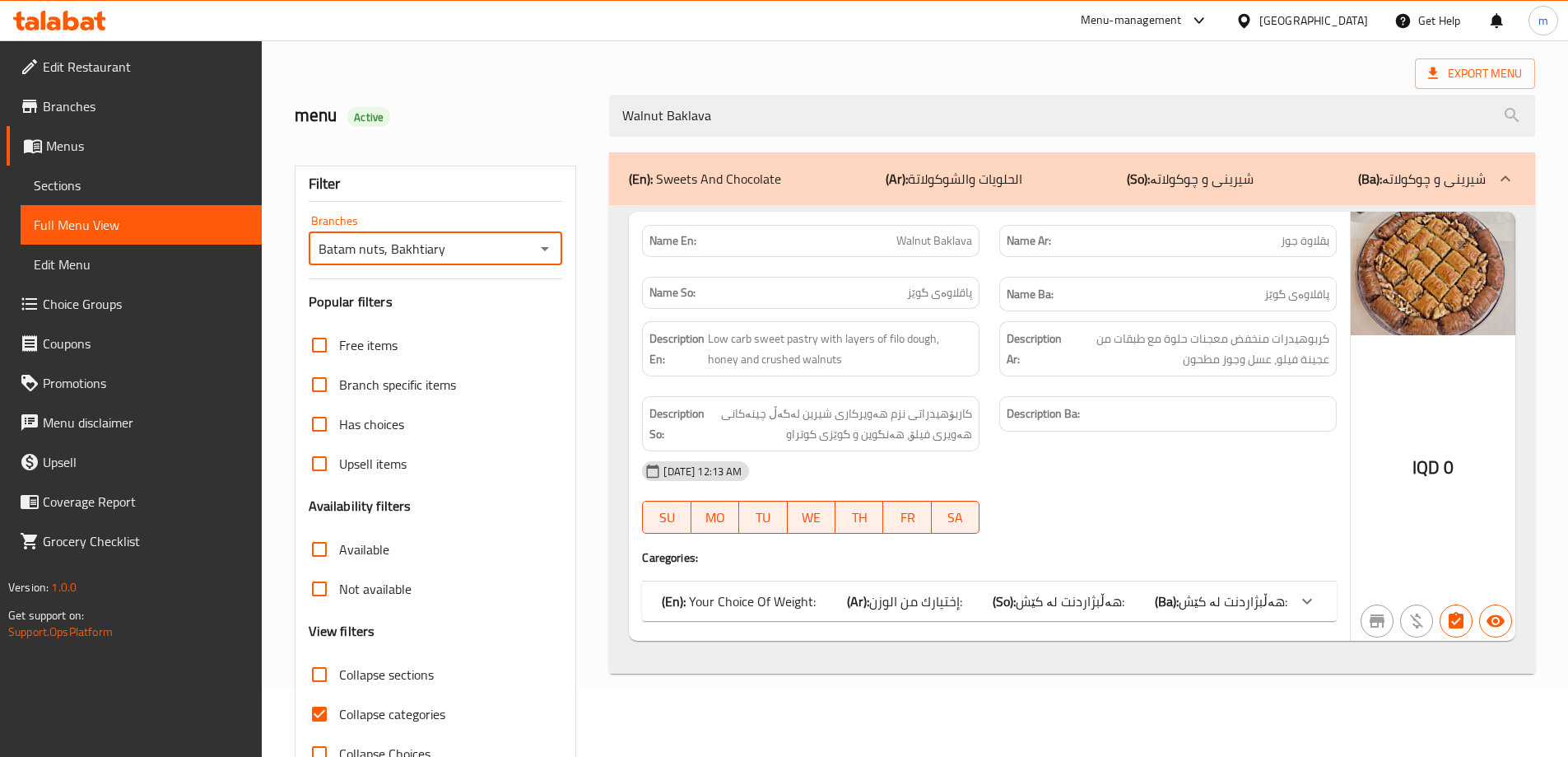
scroll to position [119, 0]
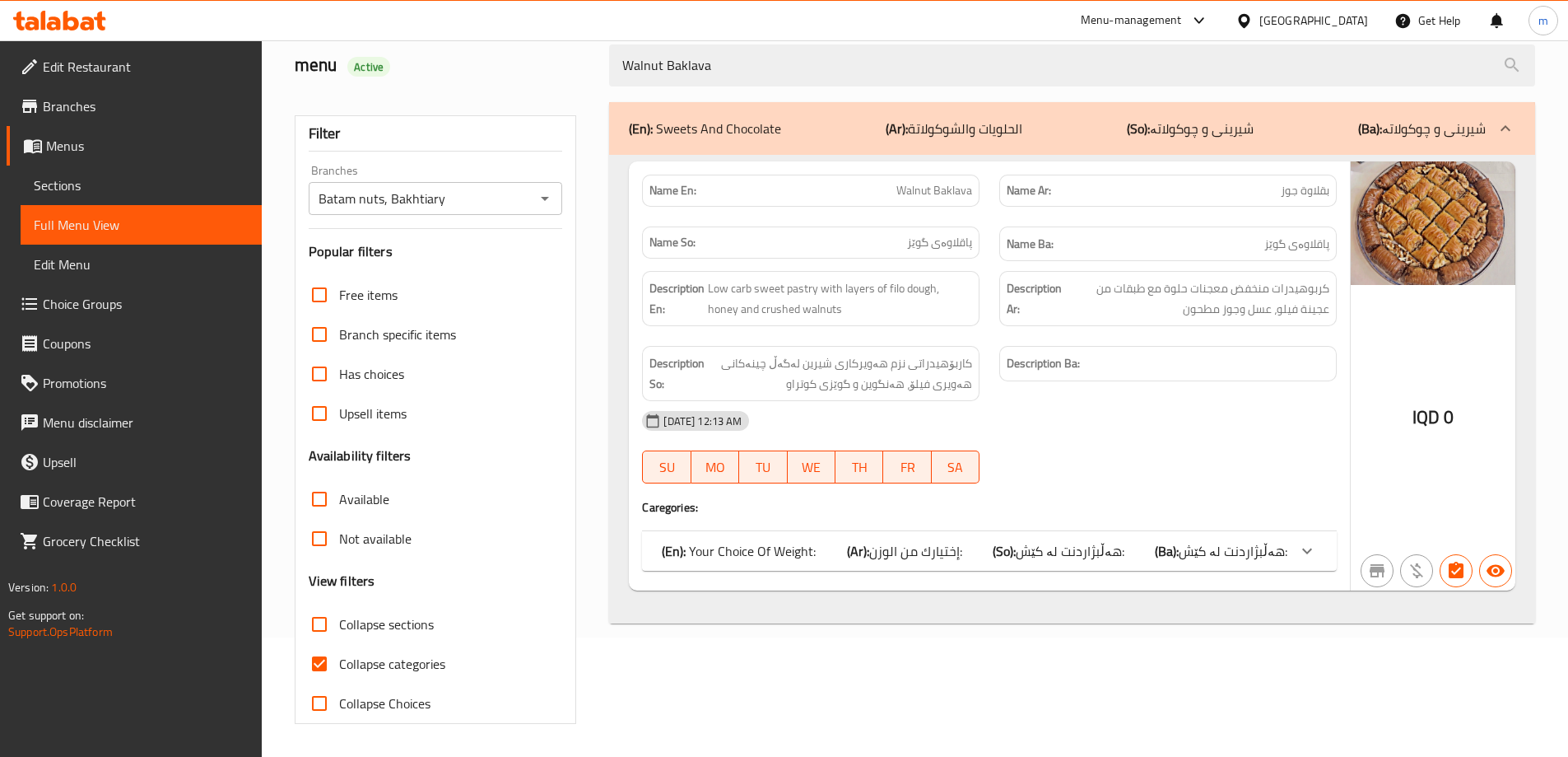
click at [358, 662] on span "Collapse categories" at bounding box center [392, 664] width 106 height 19
click at [339, 662] on input "Collapse categories" at bounding box center [319, 663] width 40 height 40
checkbox input "false"
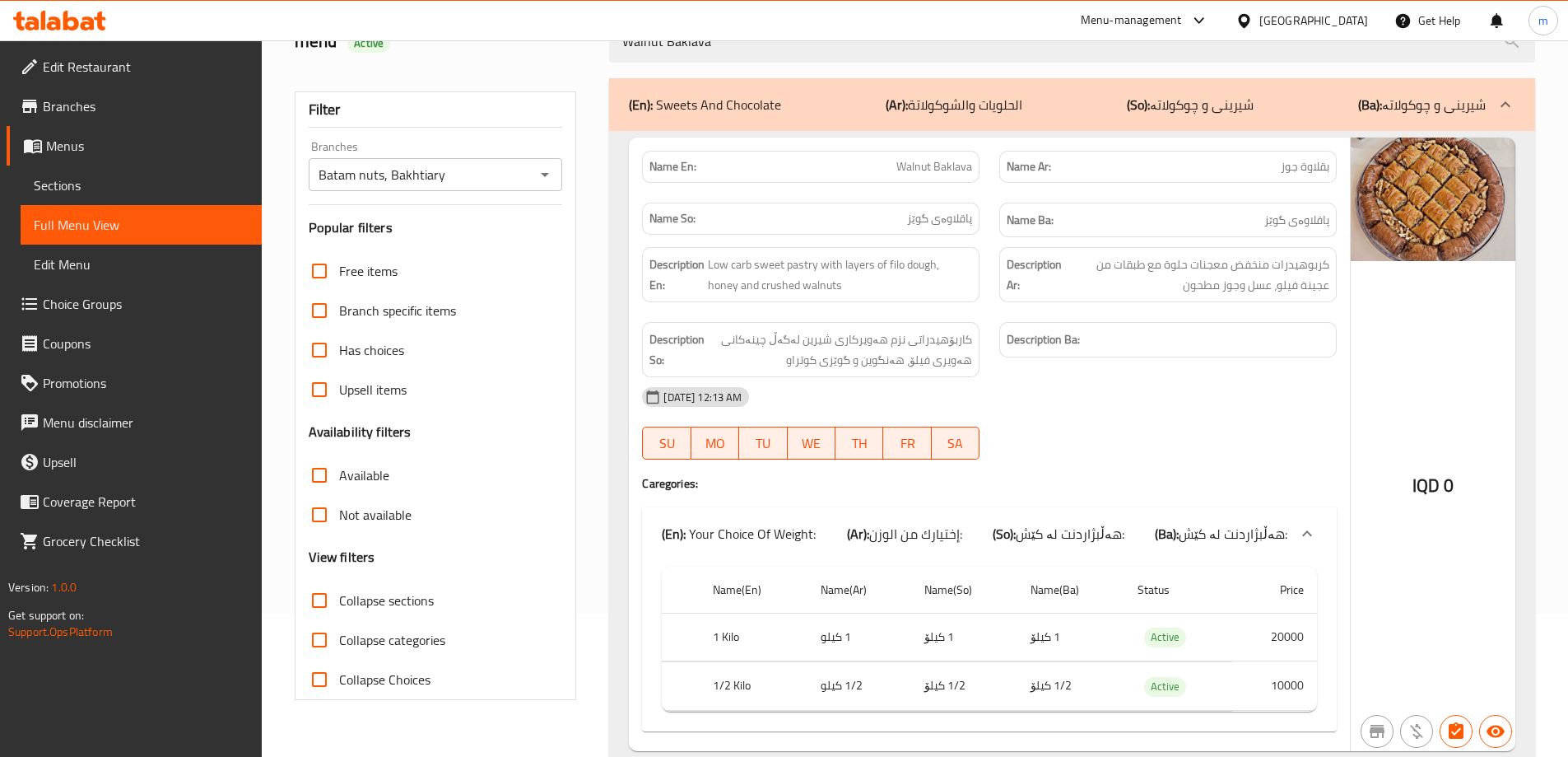
scroll to position [203, 0]
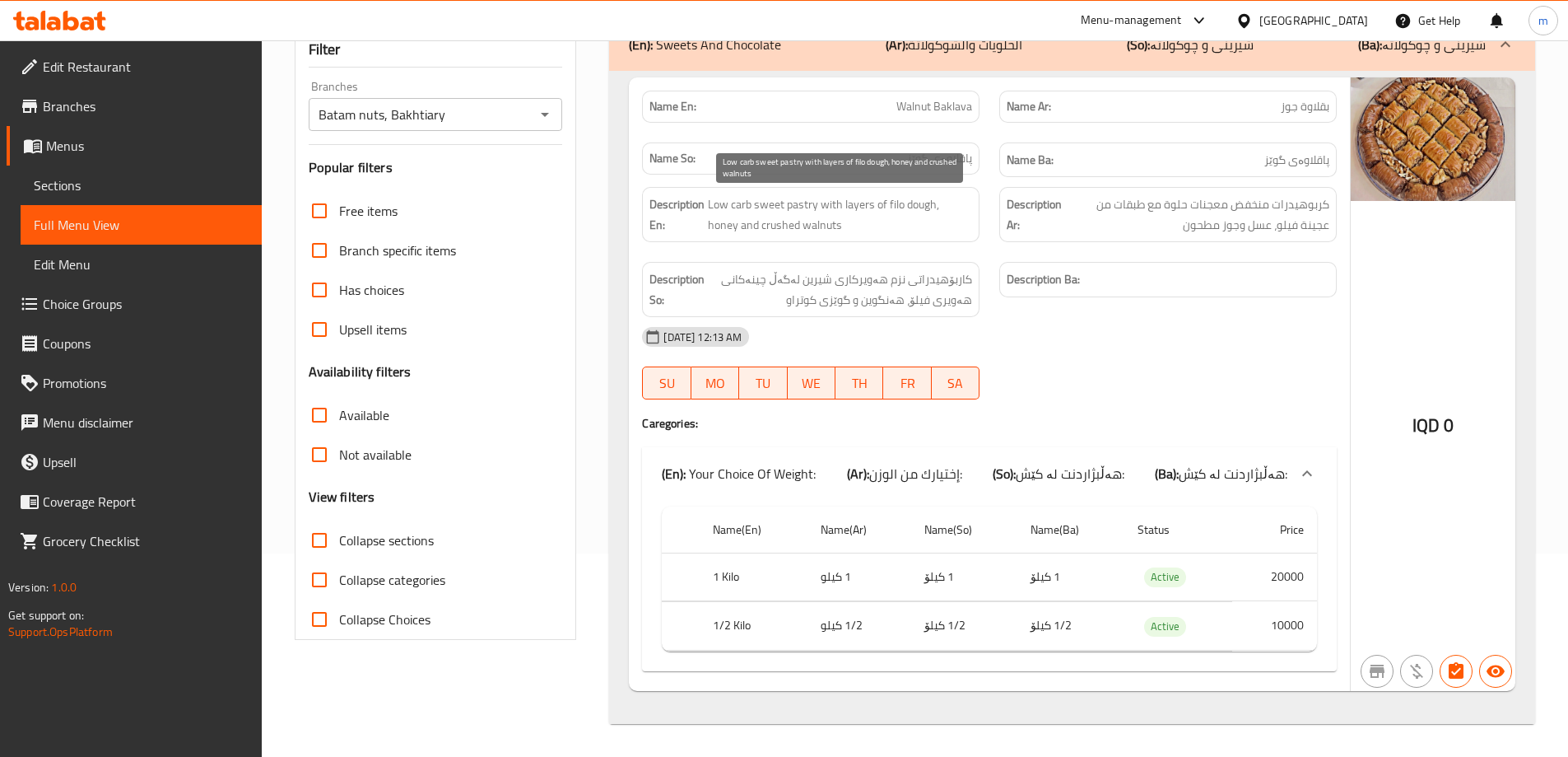
click at [871, 205] on span "Low carb sweet pastry with layers of filo dough, honey and crushed walnuts" at bounding box center [840, 215] width 264 height 41
click at [73, 15] on icon at bounding box center [59, 20] width 93 height 19
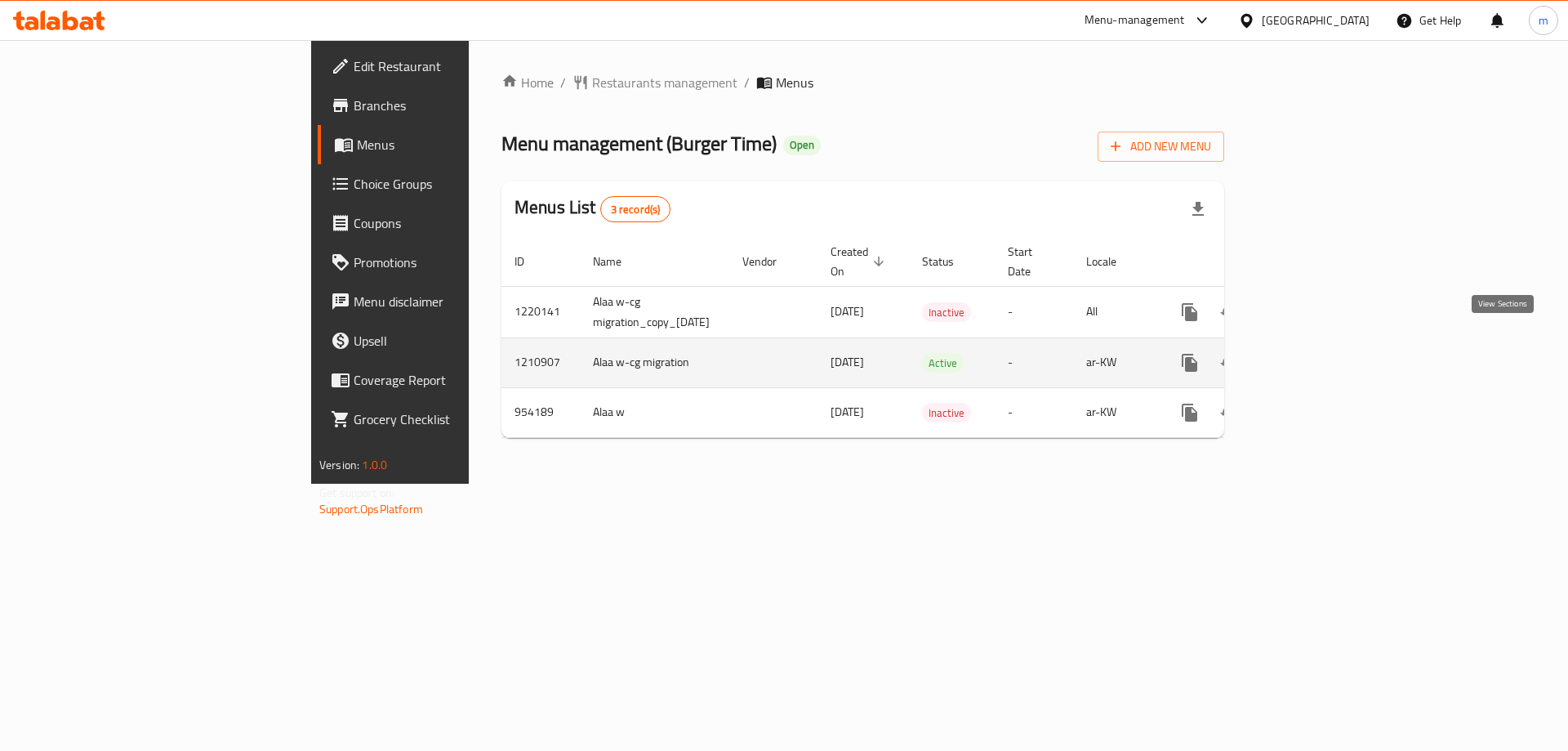
click at [1328, 343] on link "enhanced table" at bounding box center [1308, 362] width 39 height 39
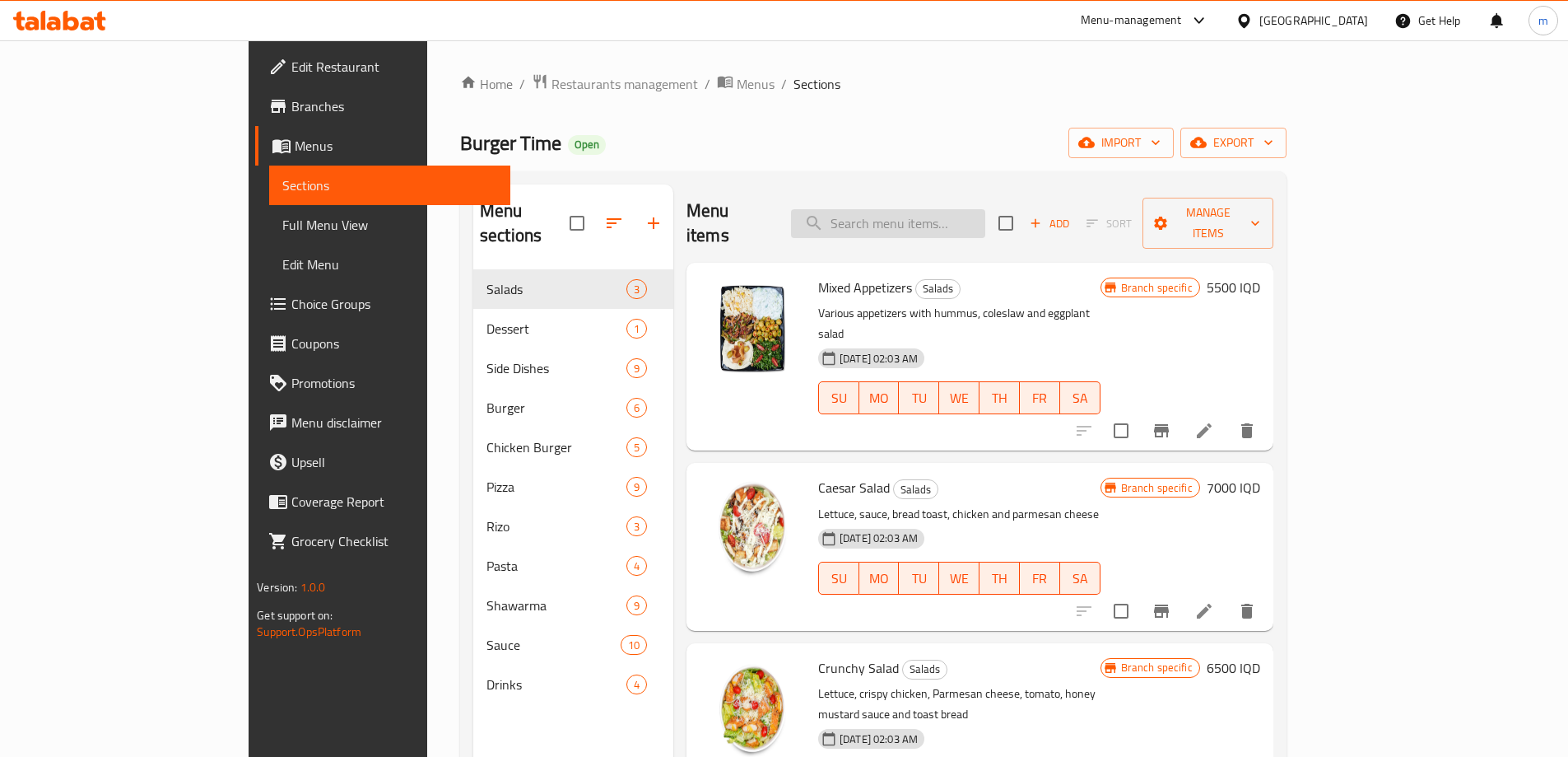
click at [945, 218] on input "search" at bounding box center [888, 224] width 194 height 29
paste input "Ayran"
type input "Ayran"
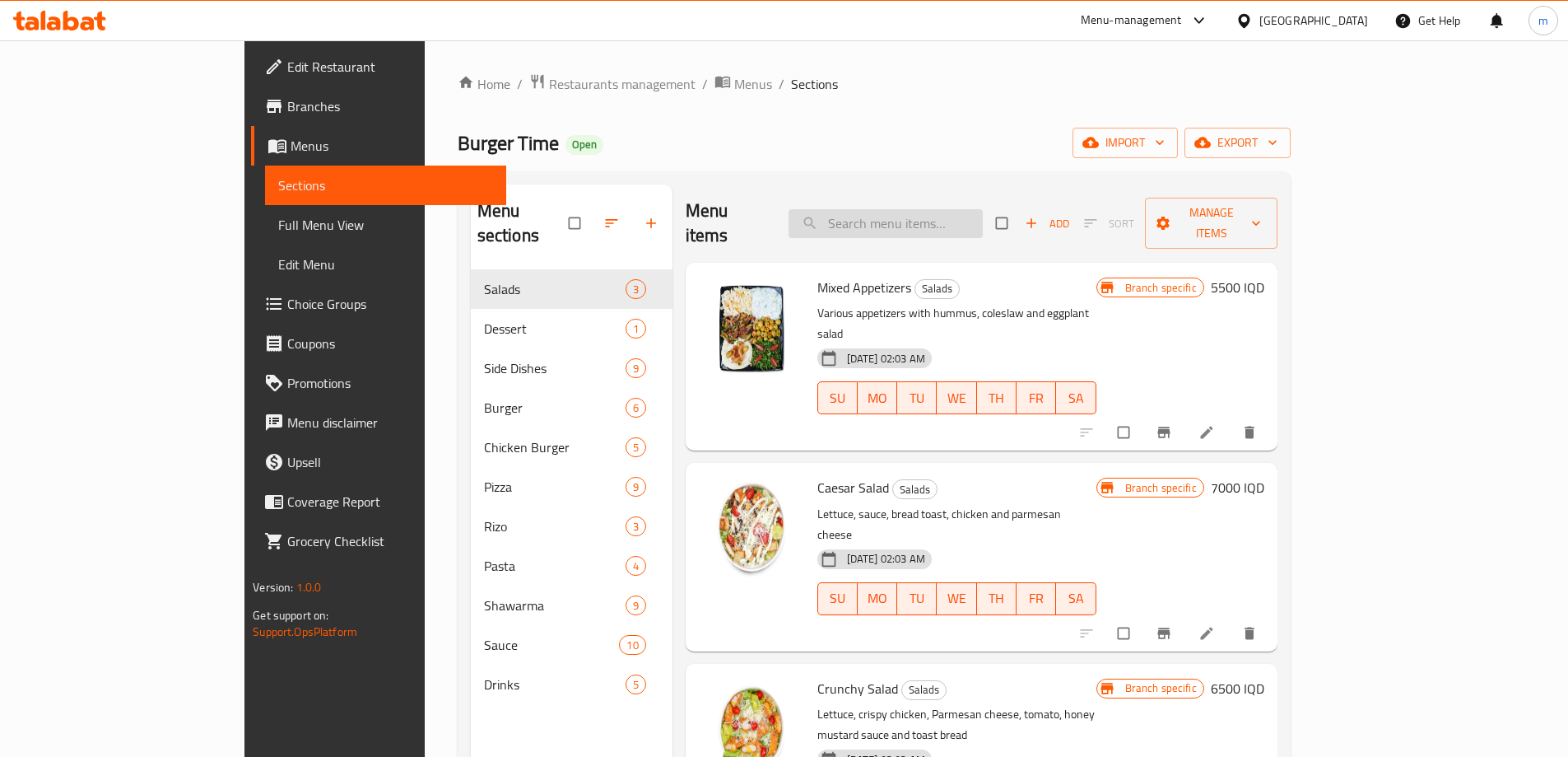
click at [970, 210] on input "search" at bounding box center [886, 224] width 194 height 29
paste input "Ayran"
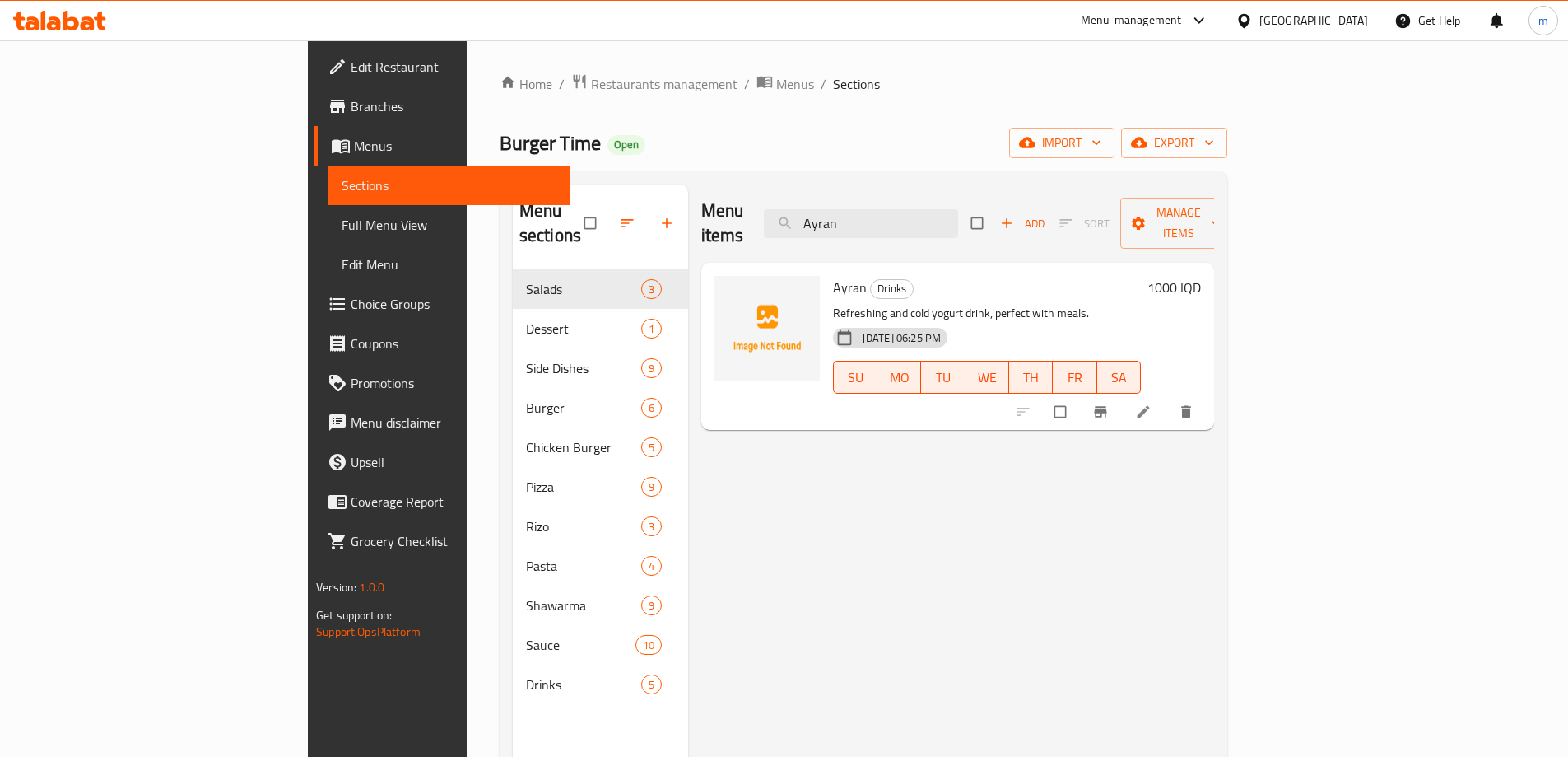
type input "Ayran"
click at [1168, 400] on li at bounding box center [1146, 412] width 46 height 27
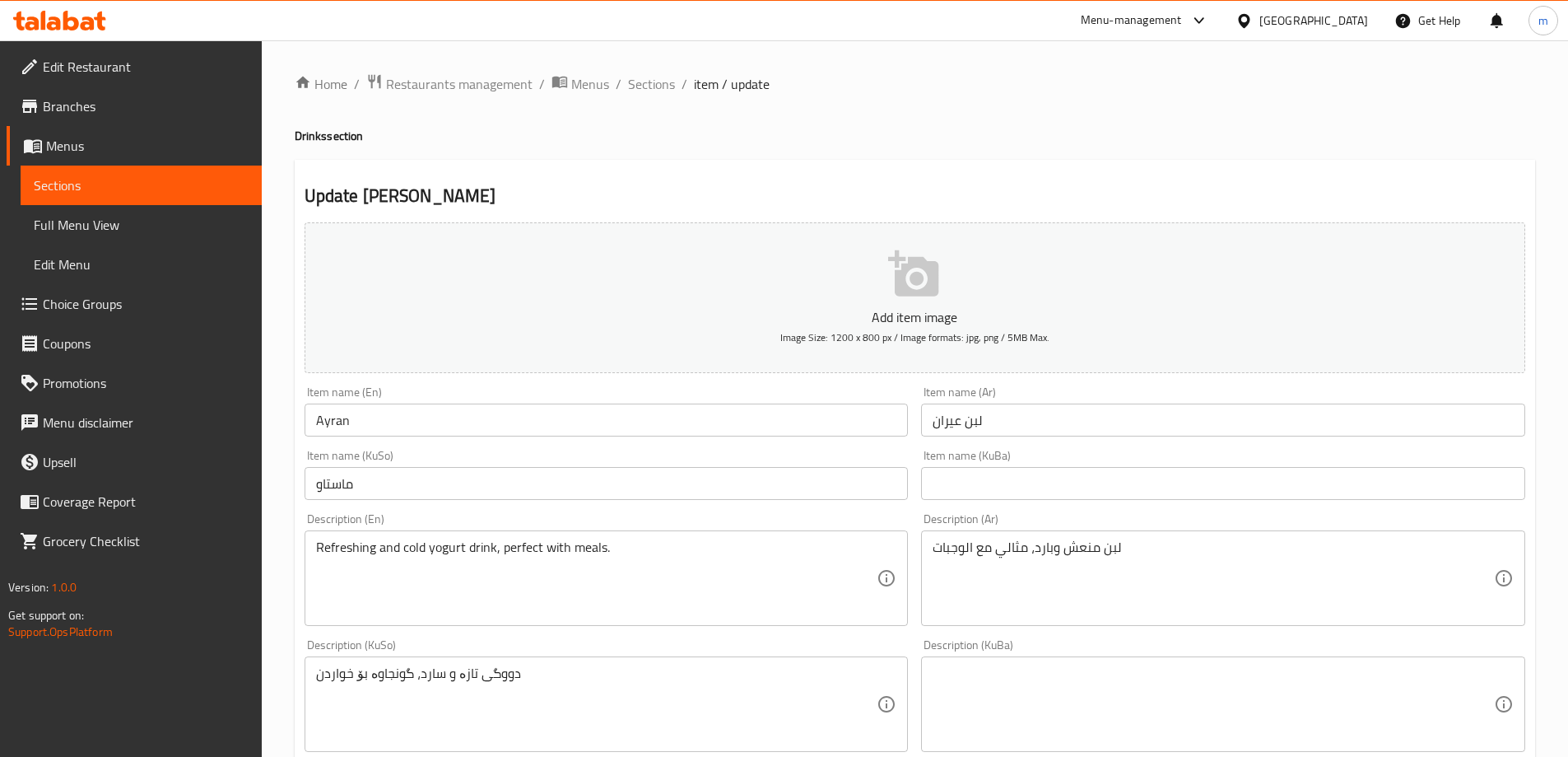
click at [943, 420] on input "لبن عيران" at bounding box center [1223, 419] width 605 height 33
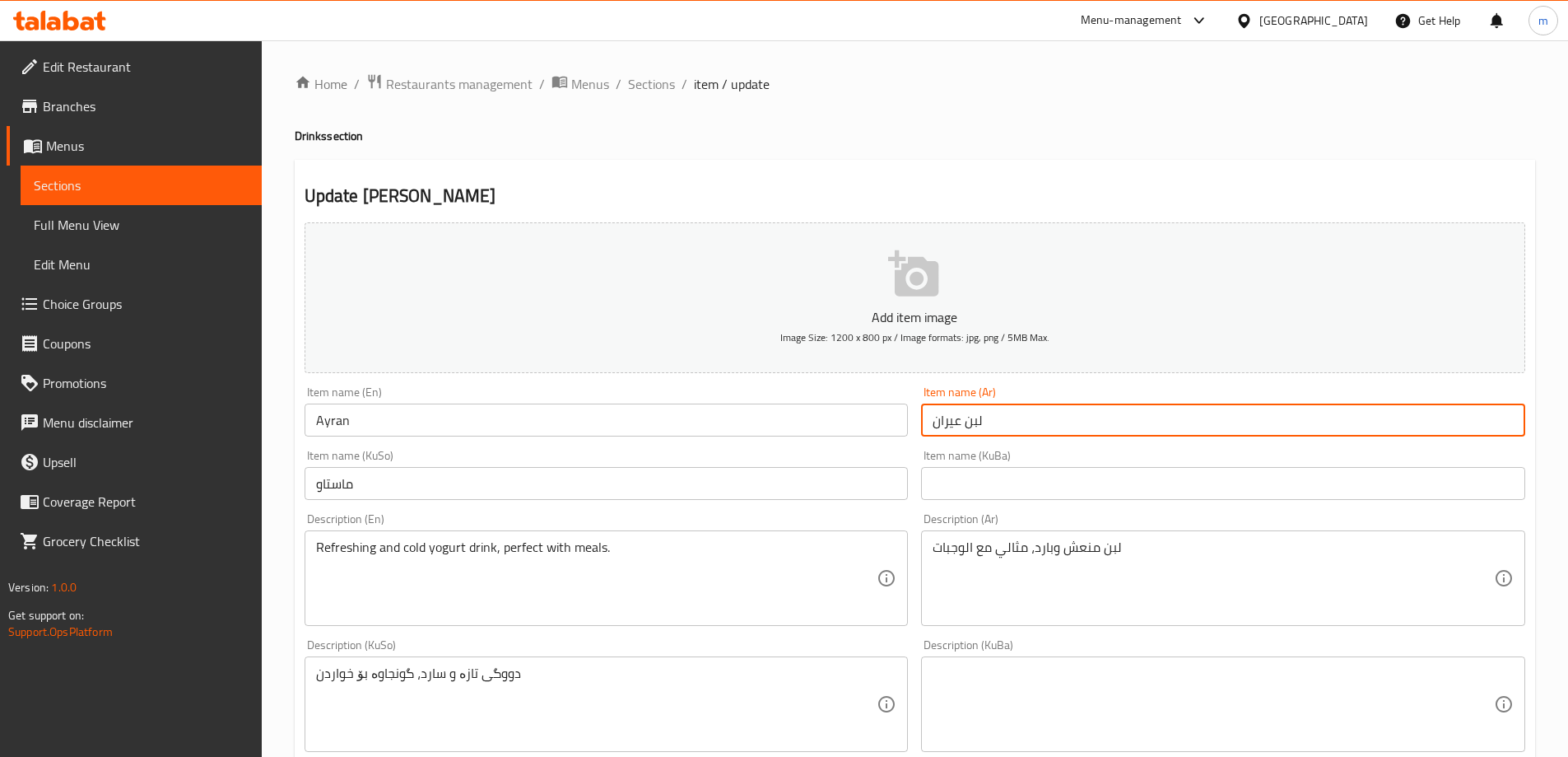
click at [943, 420] on input "لبن عيران" at bounding box center [1223, 419] width 605 height 33
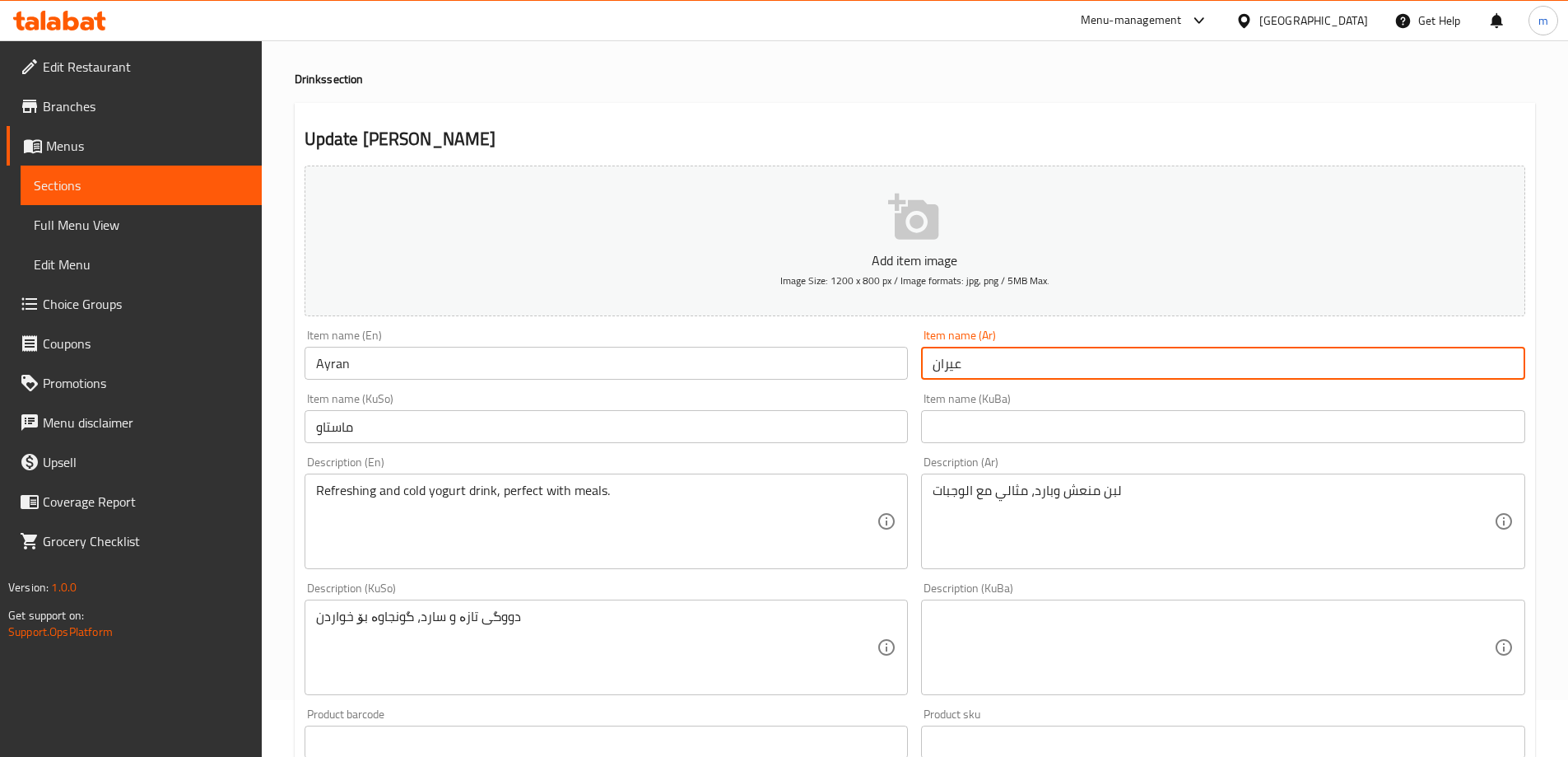
type input "عيران"
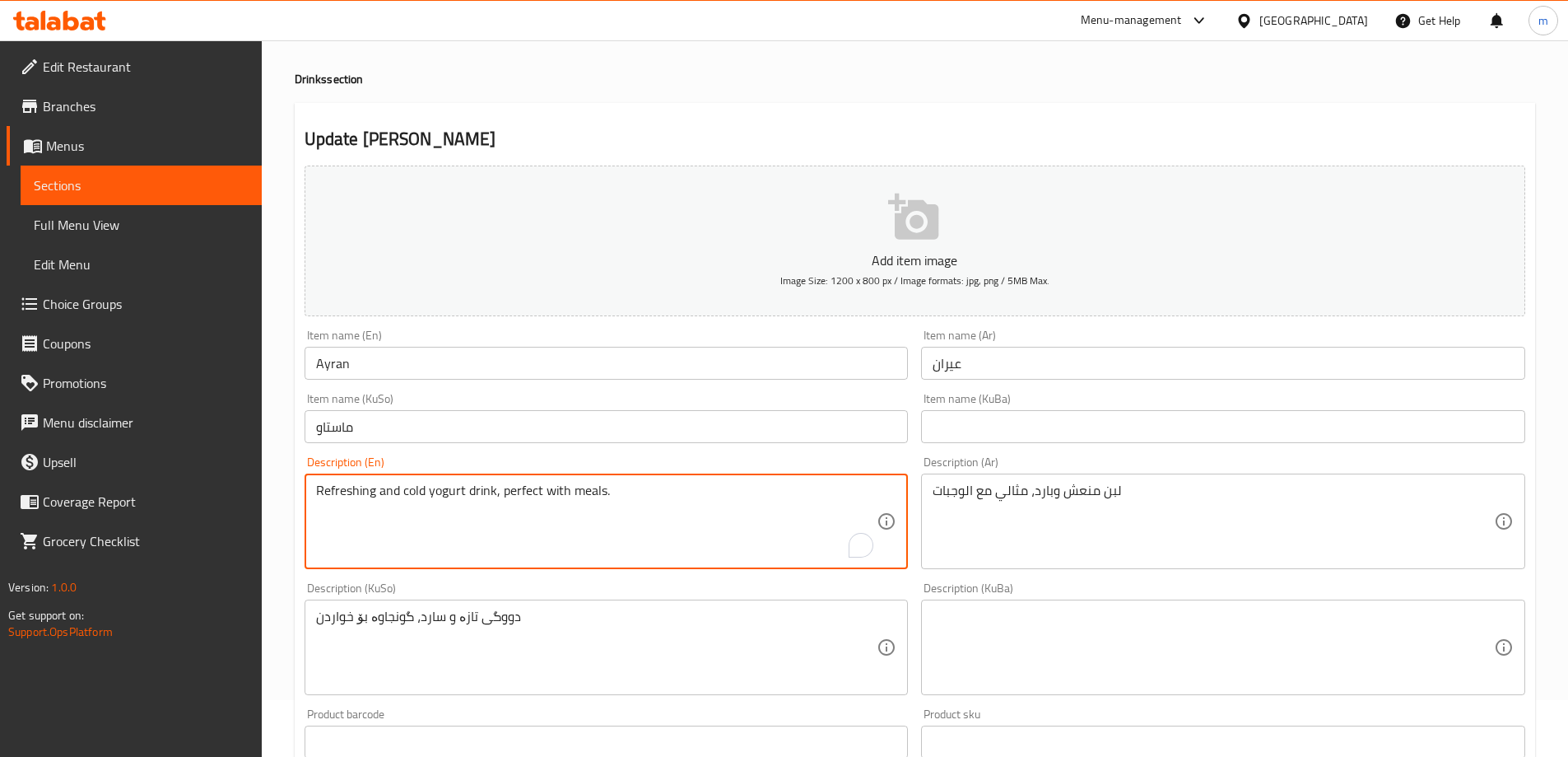
drag, startPoint x: 495, startPoint y: 487, endPoint x: 736, endPoint y: 479, distance: 241.1
click at [736, 479] on div "Refreshing and cold yogurt drink, perfect with meals. Description (En)" at bounding box center [607, 522] width 605 height 96
type textarea "Refreshing and cold yogurt drink"
click at [1172, 512] on textarea "لبن منعش وبارد، مثالي مع الوجبات" at bounding box center [1213, 522] width 561 height 78
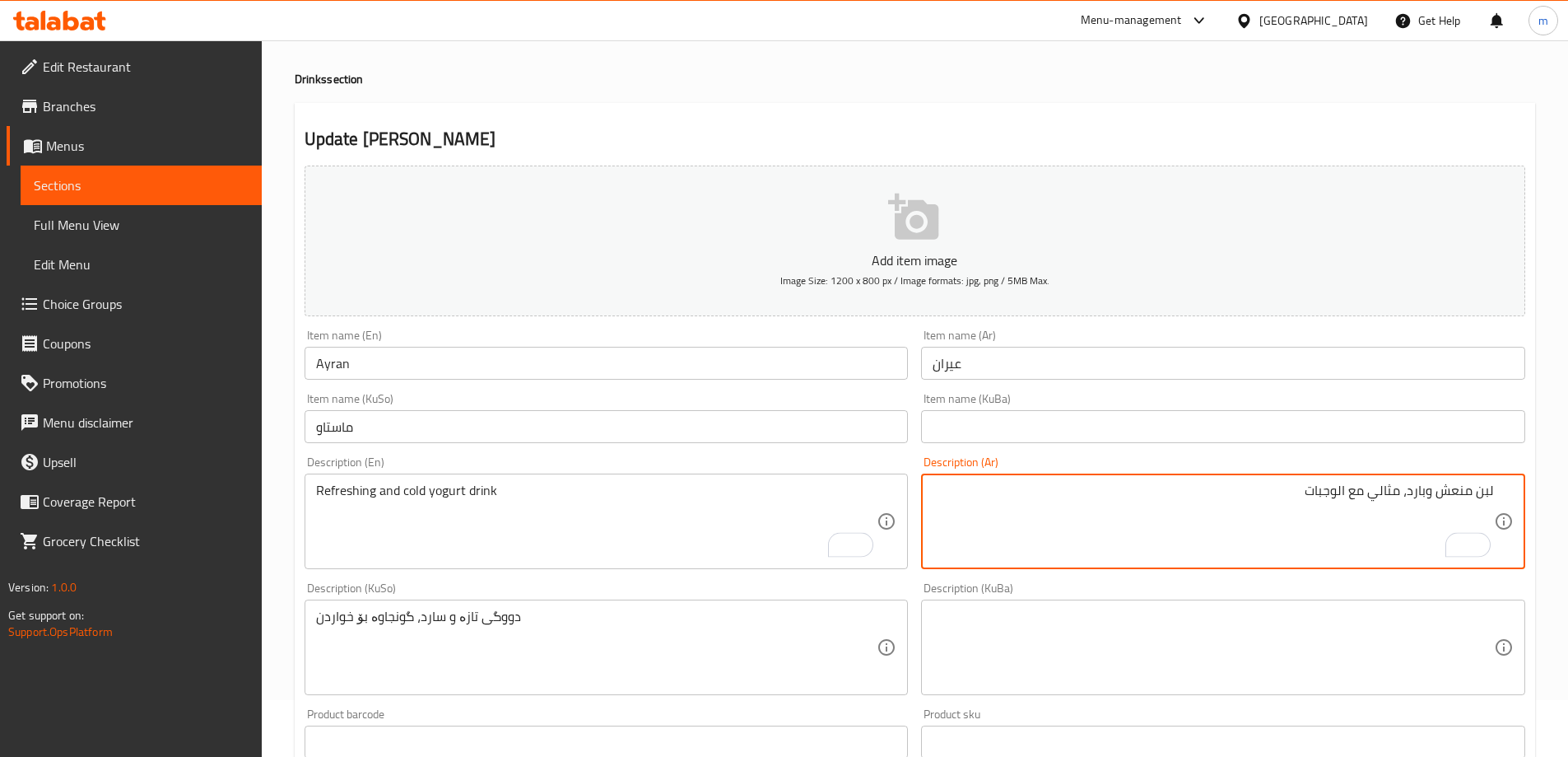
drag, startPoint x: 1409, startPoint y: 490, endPoint x: 1191, endPoint y: 490, distance: 218.0
click at [1191, 490] on textarea "لبن منعش وبارد، مثالي مع الوجبات" at bounding box center [1213, 522] width 561 height 78
type textarea "لبن منعش وبارد"
click at [620, 678] on textarea "دووگی تازە و سارد، گونجاوە بۆ خواردن" at bounding box center [597, 647] width 561 height 78
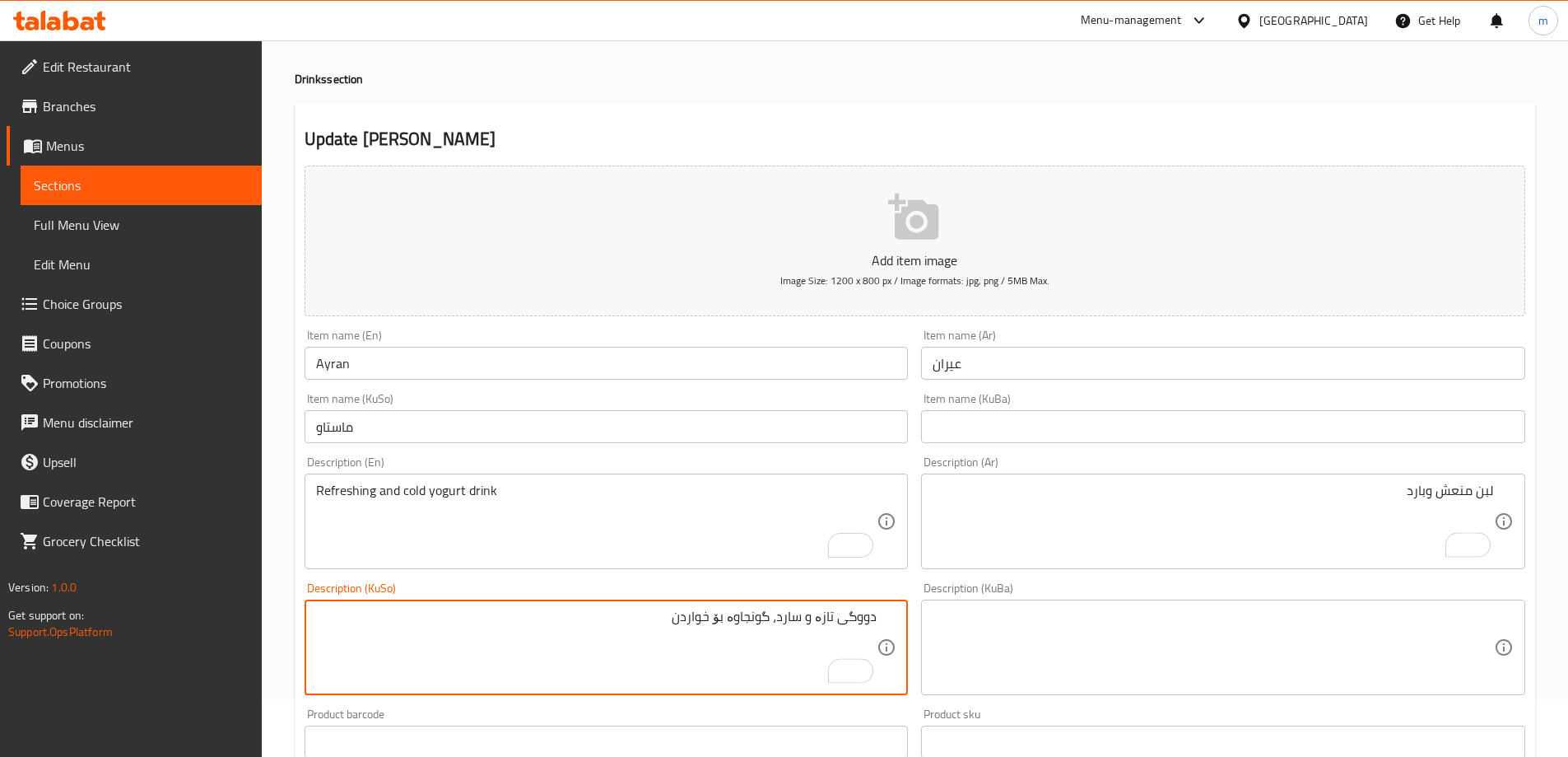
drag, startPoint x: 671, startPoint y: 619, endPoint x: 1016, endPoint y: 593, distance: 346.0
click at [1016, 593] on div "Add item image Image Size: 1200 x 800 px / Image formats: jpg, png / 5MB Max. I…" at bounding box center [915, 608] width 1234 height 899
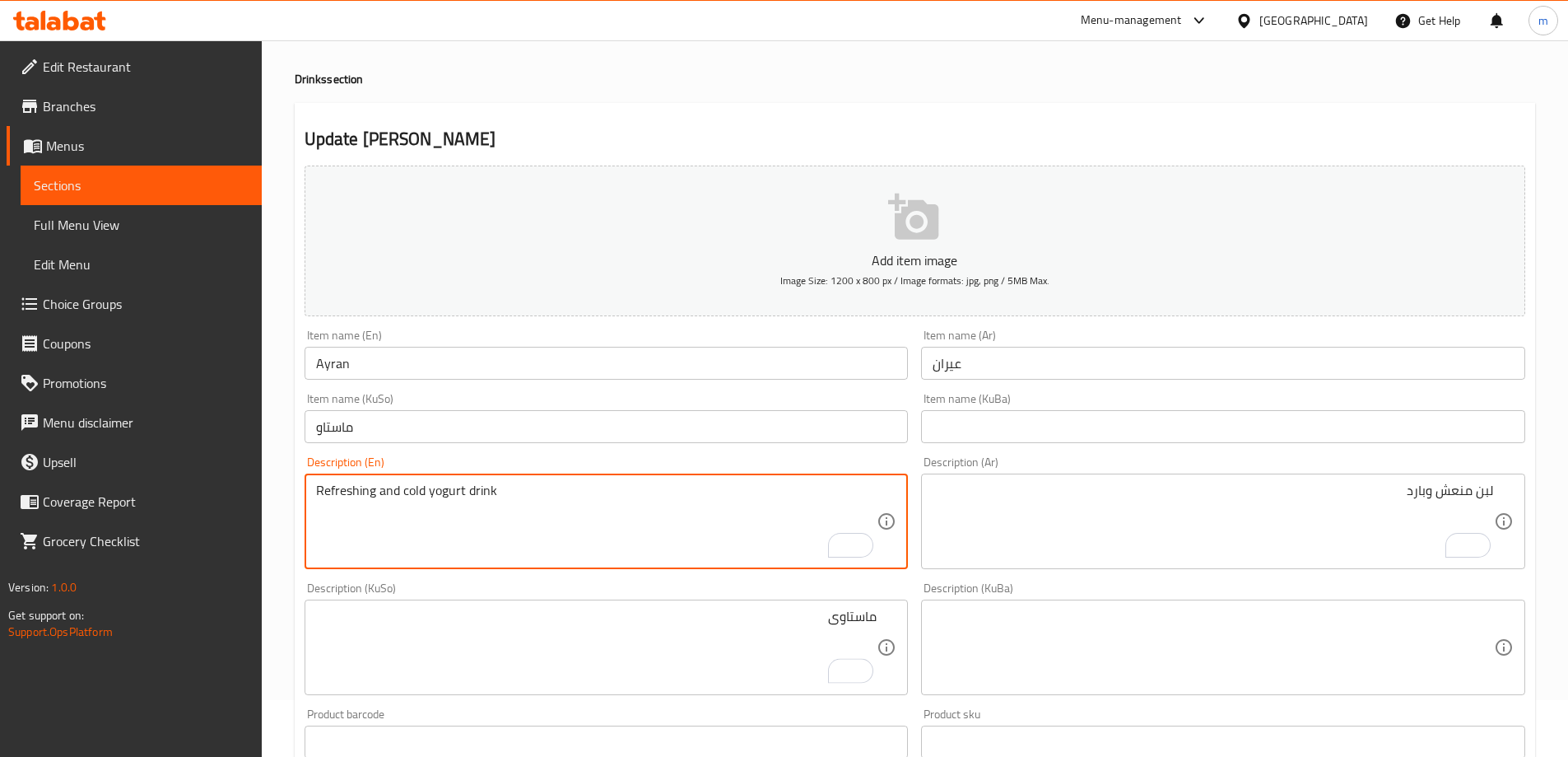
drag, startPoint x: 400, startPoint y: 494, endPoint x: 216, endPoint y: 507, distance: 184.5
click at [216, 507] on div "Edit Restaurant Branches Menus Sections Full Menu View Edit Menu Choice Groups …" at bounding box center [784, 639] width 1568 height 1313
click at [366, 478] on div "Refreshing and cold yogurt drink Description (En)" at bounding box center [607, 522] width 605 height 96
click at [412, 517] on textarea "Refreshing and cold yogurt drink" at bounding box center [597, 522] width 561 height 78
click at [338, 494] on textarea "Refreshing and cold yogurt drink" at bounding box center [597, 522] width 561 height 78
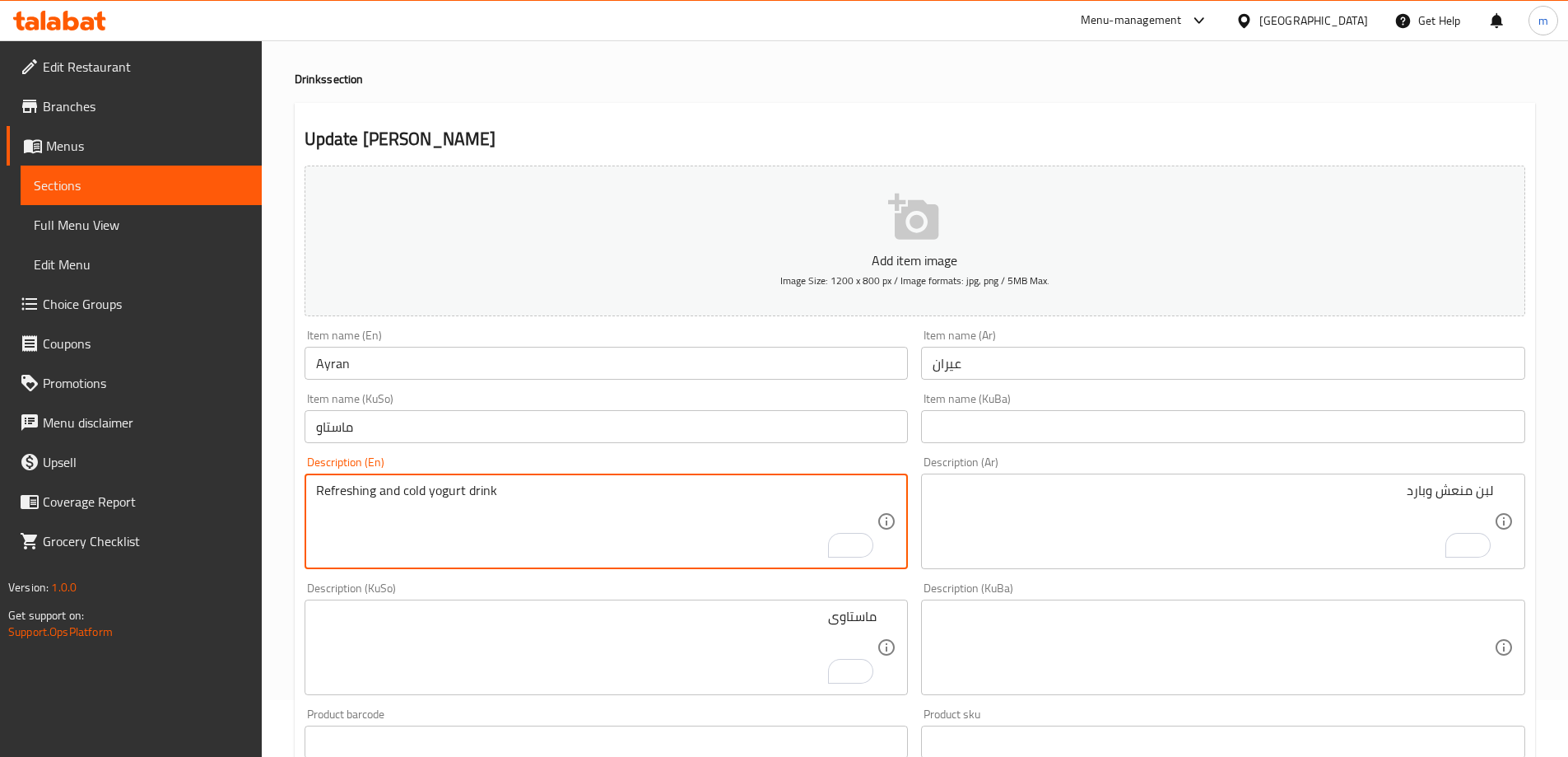
click at [338, 494] on textarea "Refreshing and cold yogurt drink" at bounding box center [597, 522] width 561 height 78
click at [770, 636] on textarea "ماستاوی" at bounding box center [597, 647] width 561 height 78
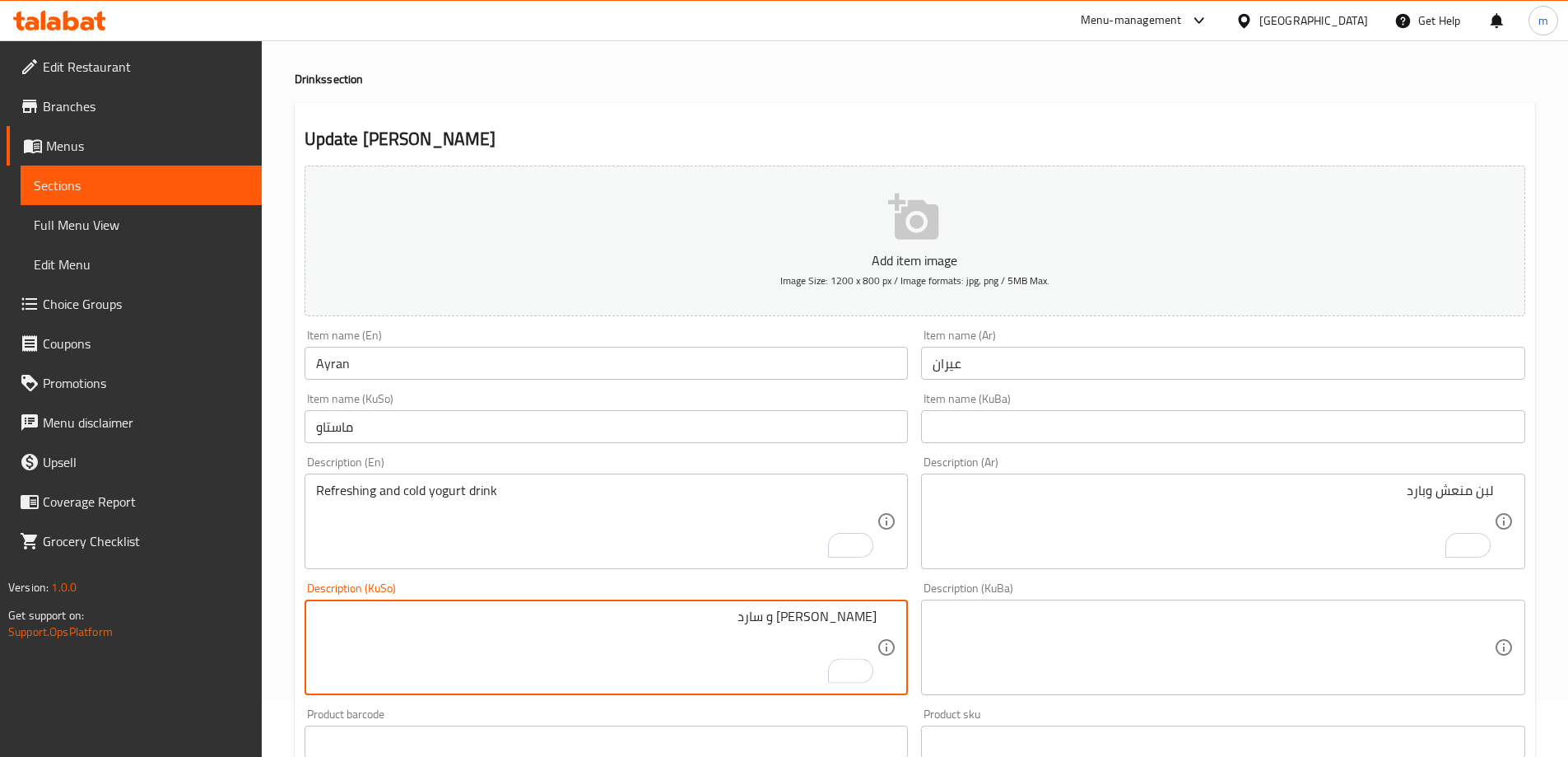
click at [846, 619] on textarea "ماستاوی تازەگەری و سارد" at bounding box center [597, 647] width 561 height 78
type textarea "خواردنەوەی ماستی تازەگەری و سارد"
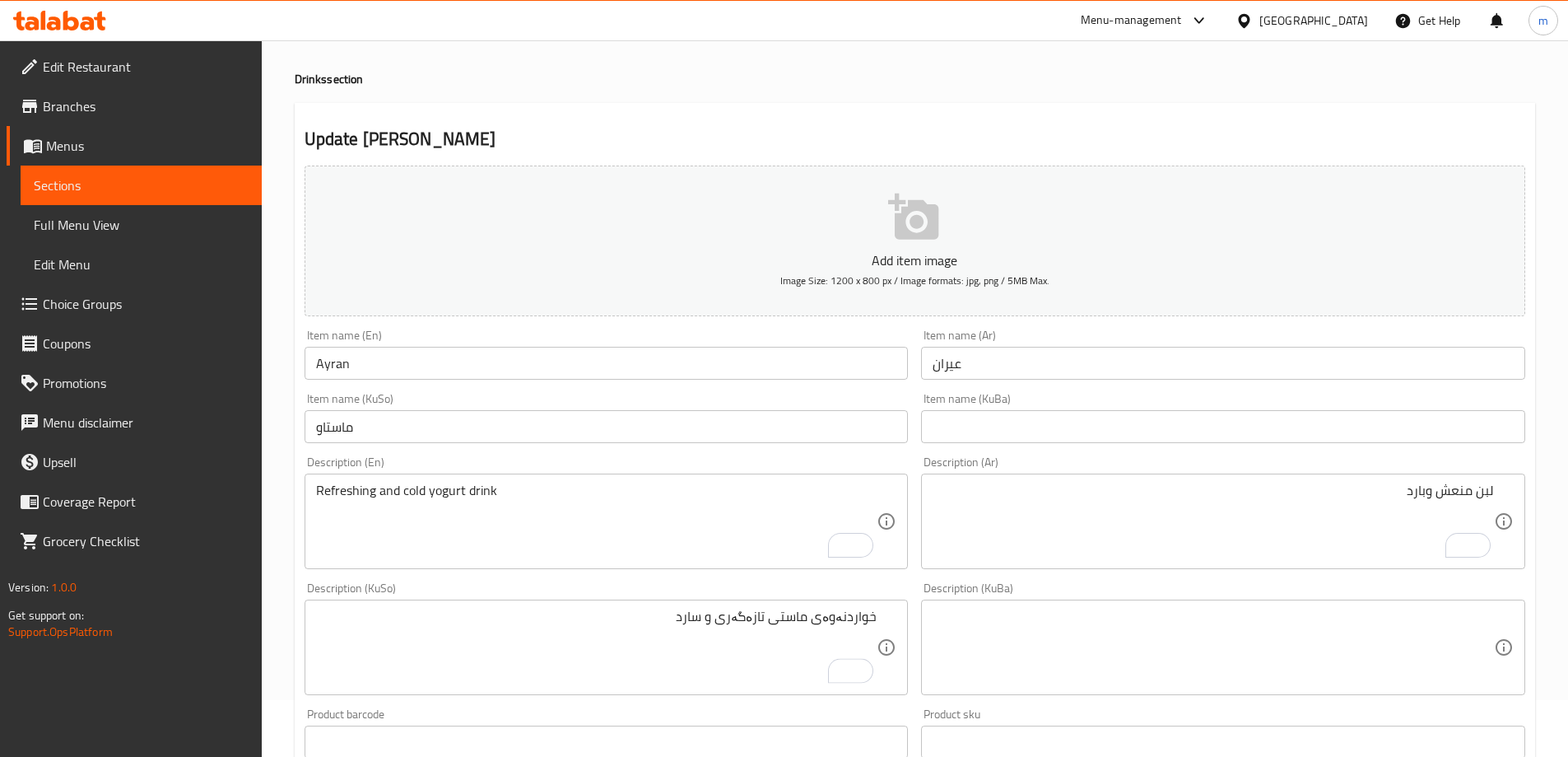
click at [1498, 492] on div "لبن منعش وبارد Description (Ar)" at bounding box center [1223, 522] width 605 height 96
click at [1496, 489] on div "لبن منعش وبارد Description (Ar)" at bounding box center [1223, 522] width 605 height 96
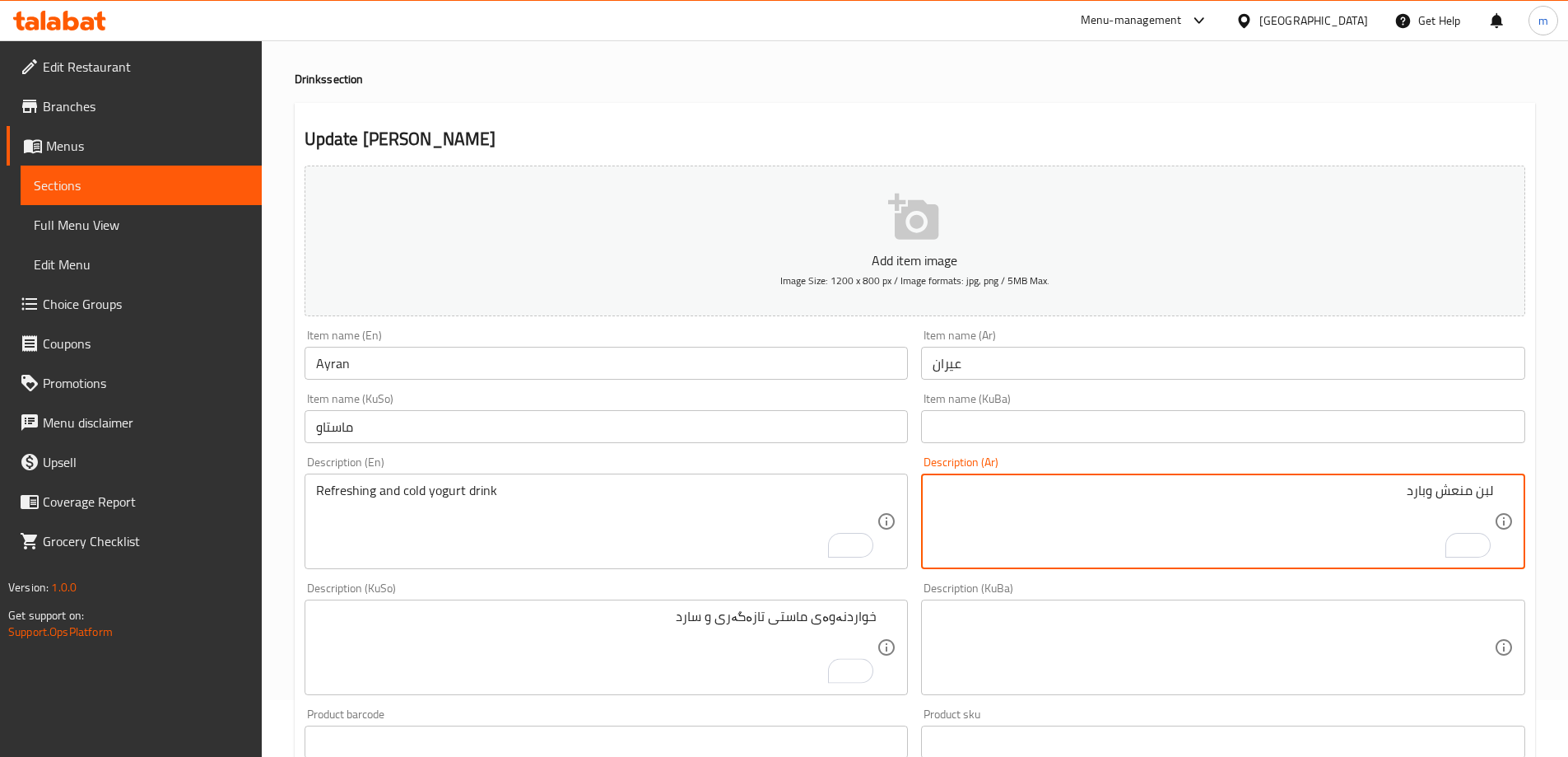
click at [1496, 489] on div "لبن منعش وبارد Description (Ar)" at bounding box center [1223, 522] width 605 height 96
click at [1493, 492] on textarea "لبن منعش وبارد" at bounding box center [1213, 522] width 561 height 78
type textarea "مشروب لبن منعش وبارد"
click at [332, 375] on input "Ayran" at bounding box center [607, 363] width 605 height 33
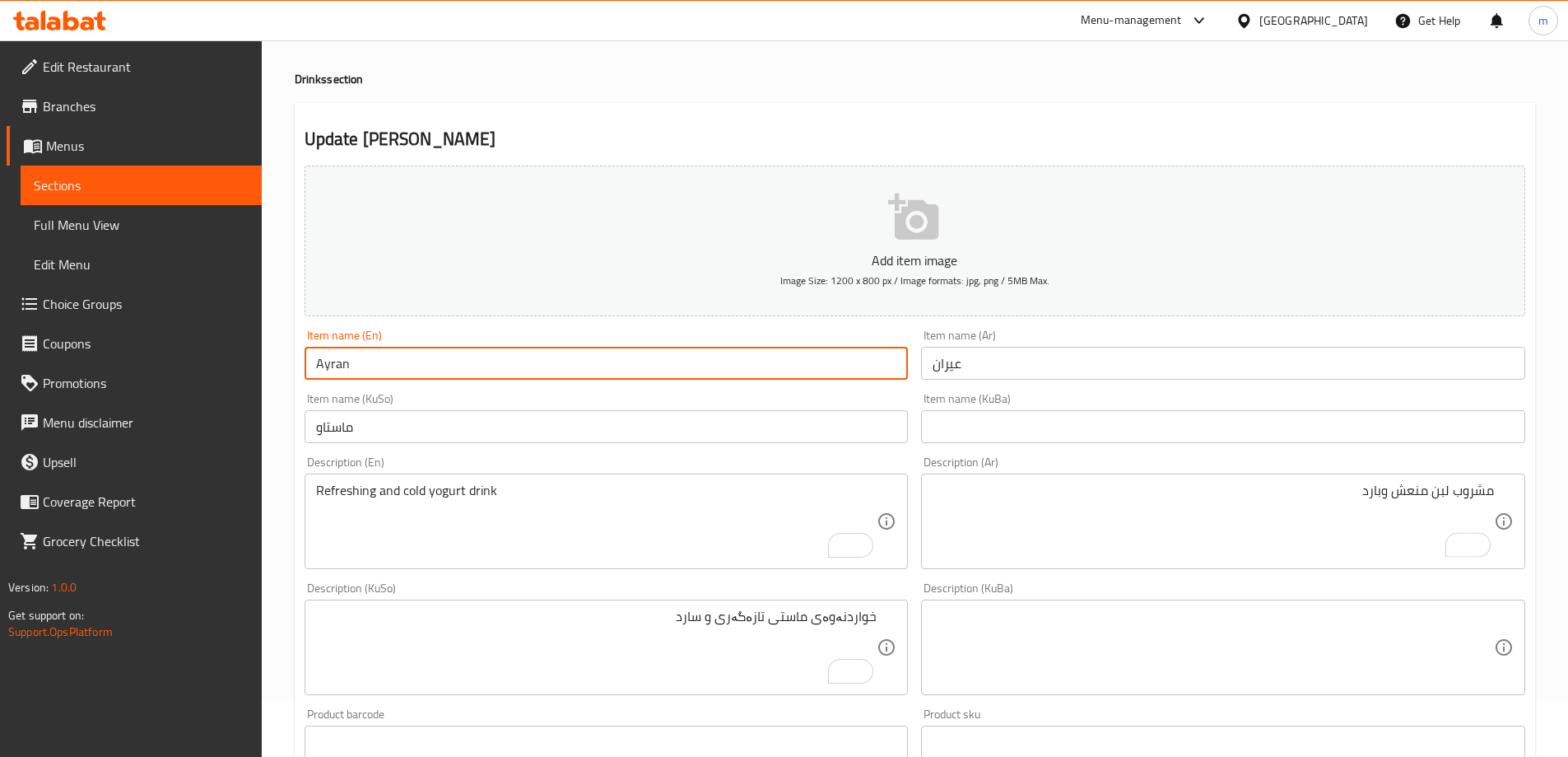
click at [332, 374] on input "Ayran" at bounding box center [607, 363] width 605 height 33
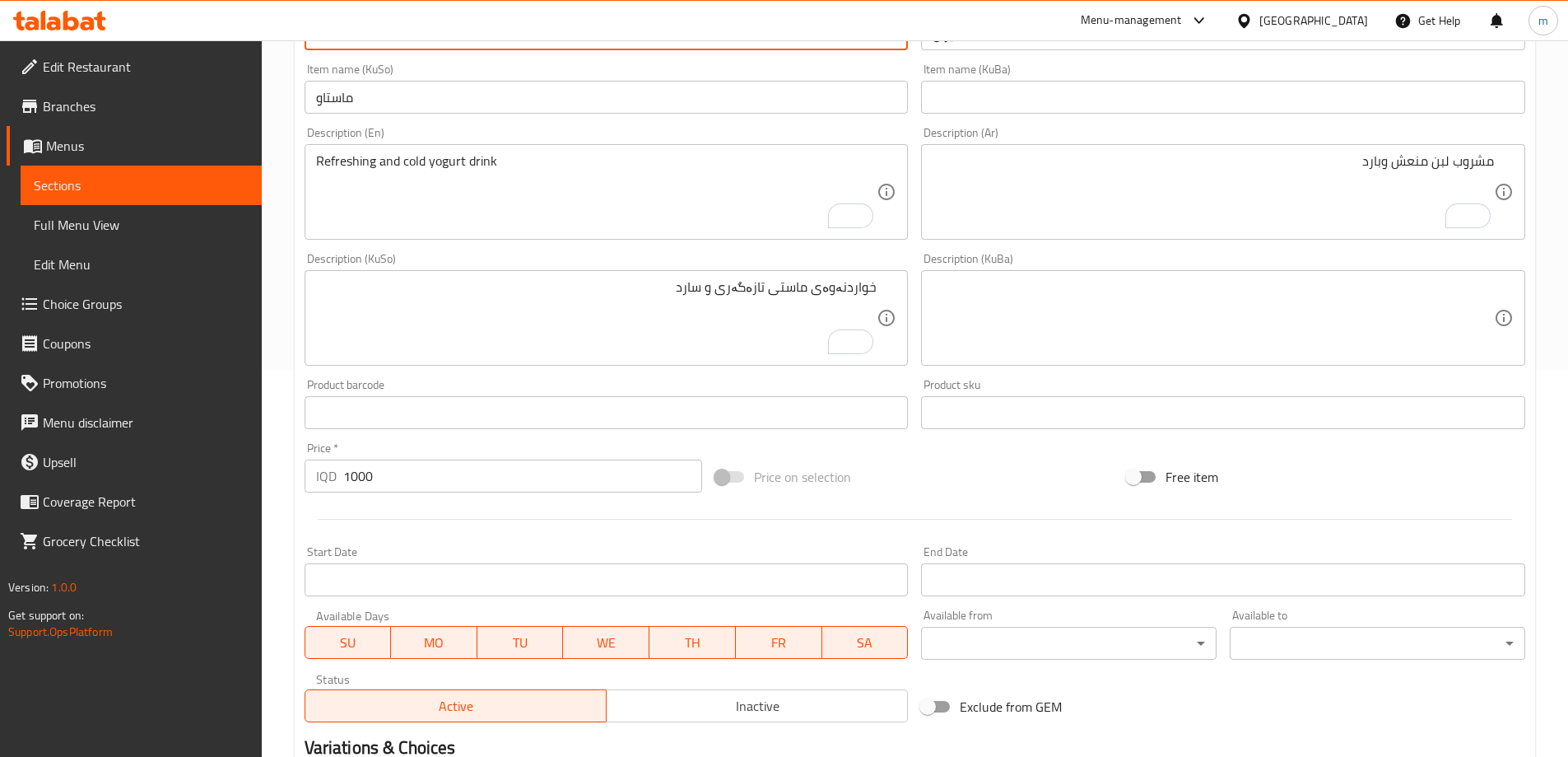
scroll to position [596, 0]
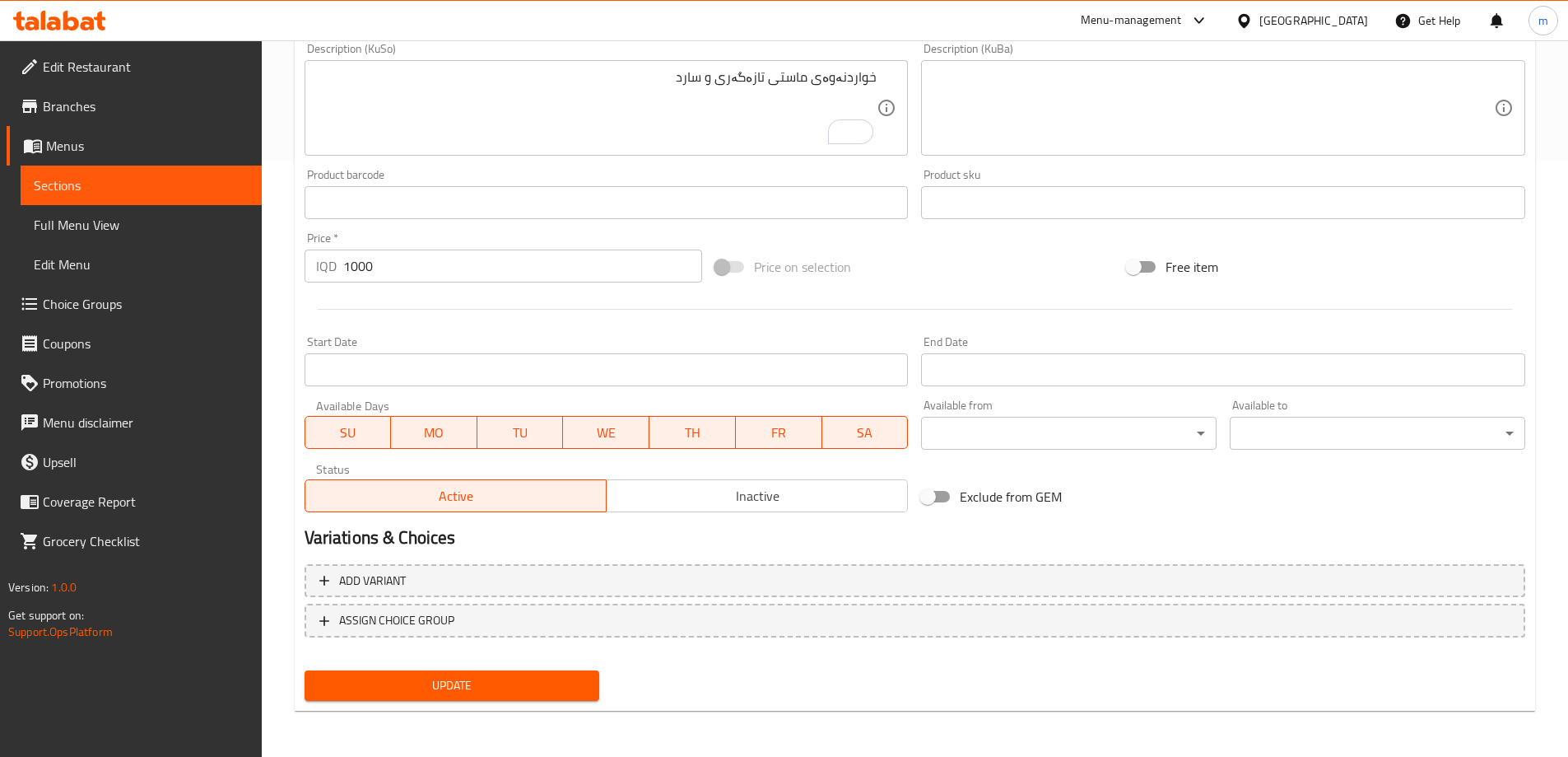
click at [448, 679] on span "Update" at bounding box center [453, 685] width 270 height 20
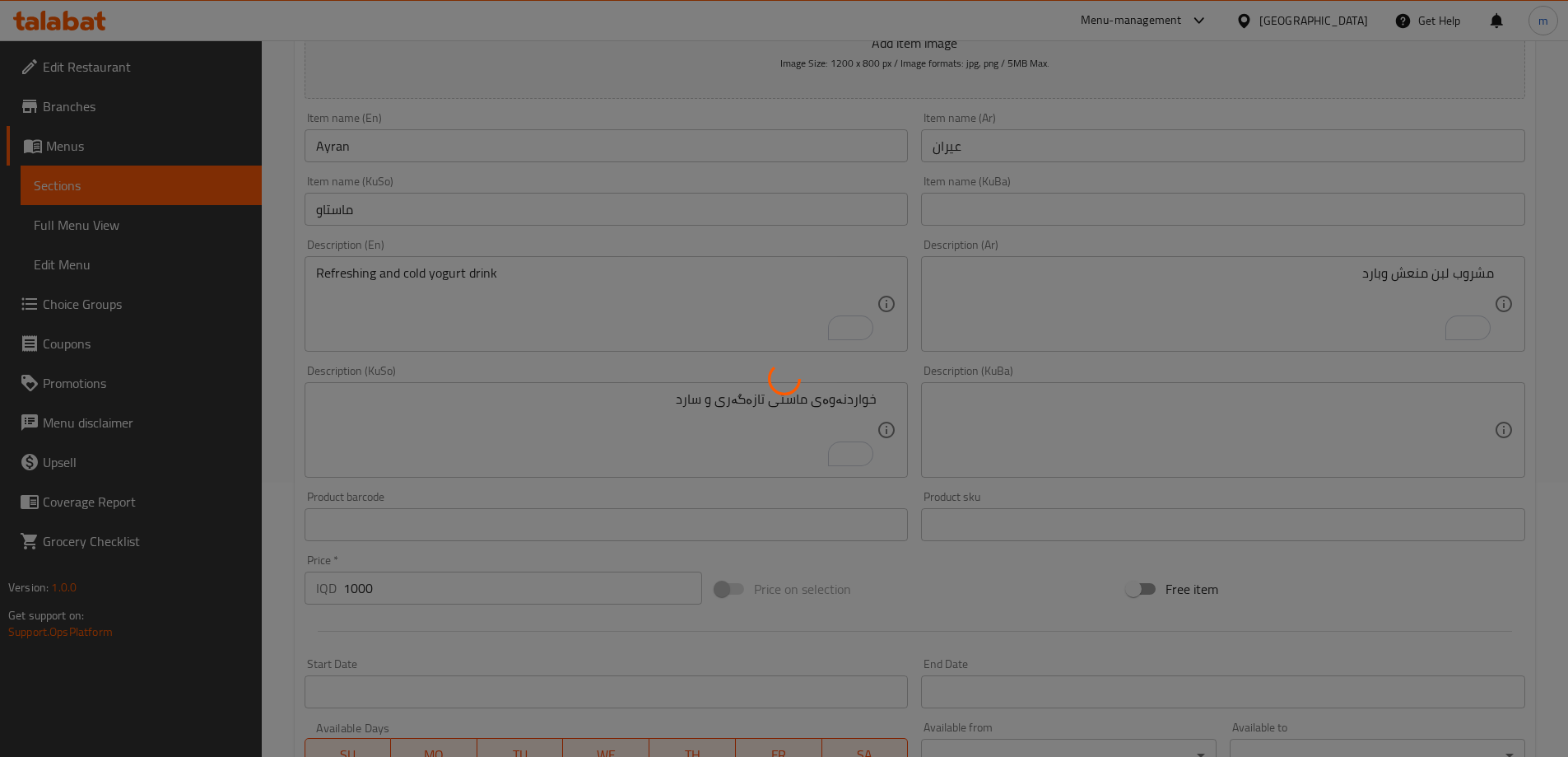
scroll to position [211, 0]
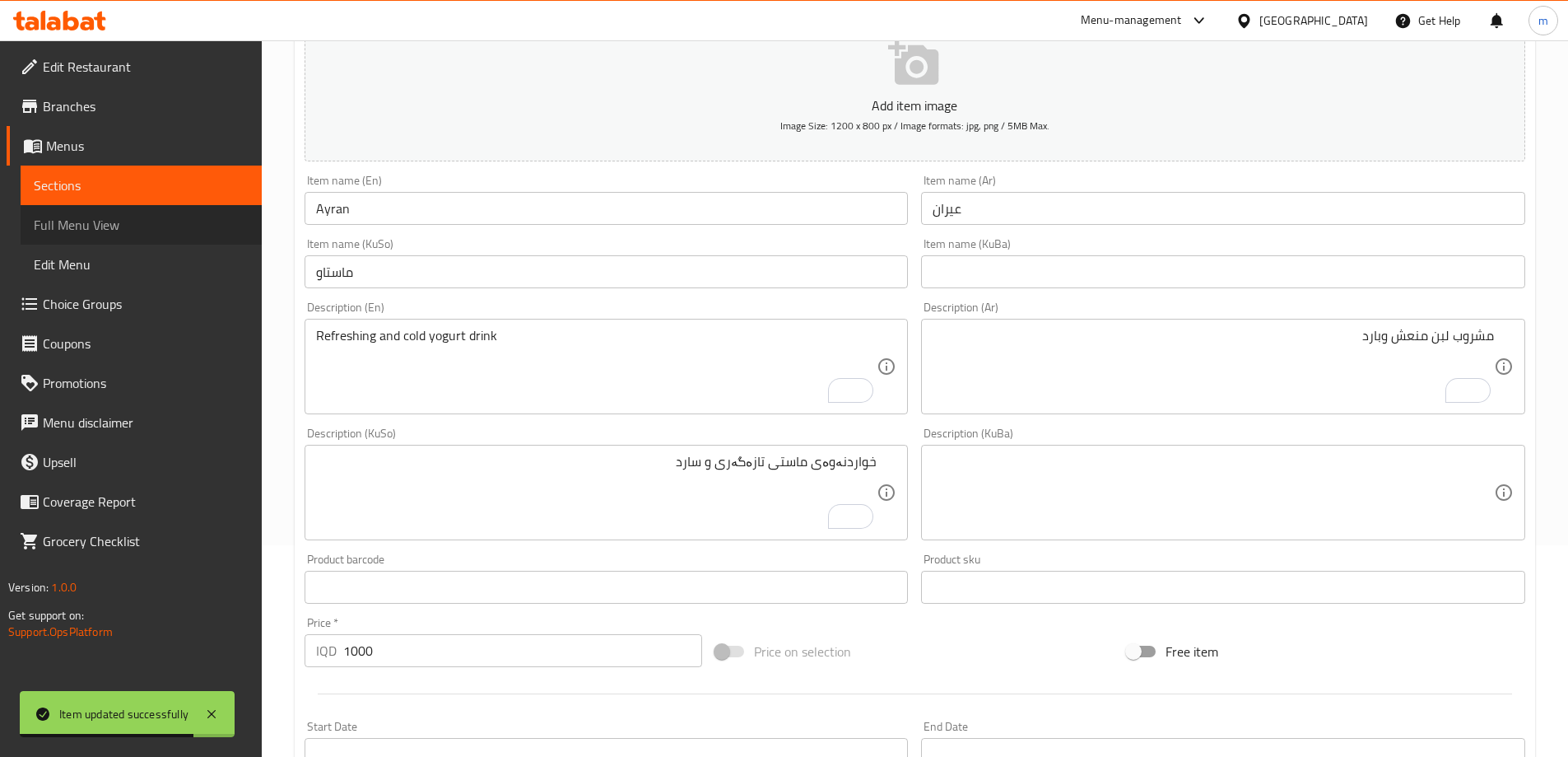
click at [113, 210] on link "Full Menu View" at bounding box center [141, 225] width 241 height 40
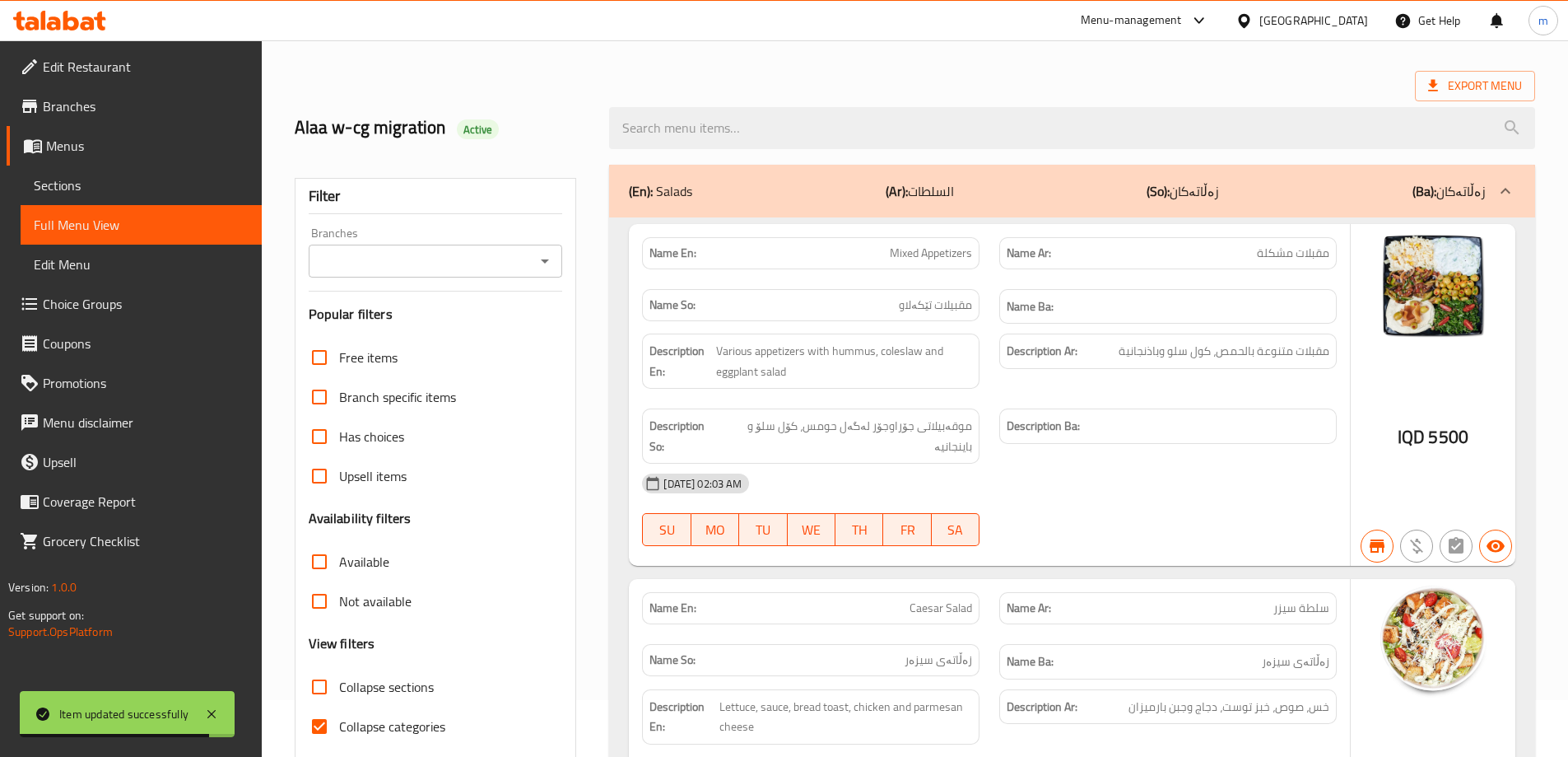
scroll to position [19, 0]
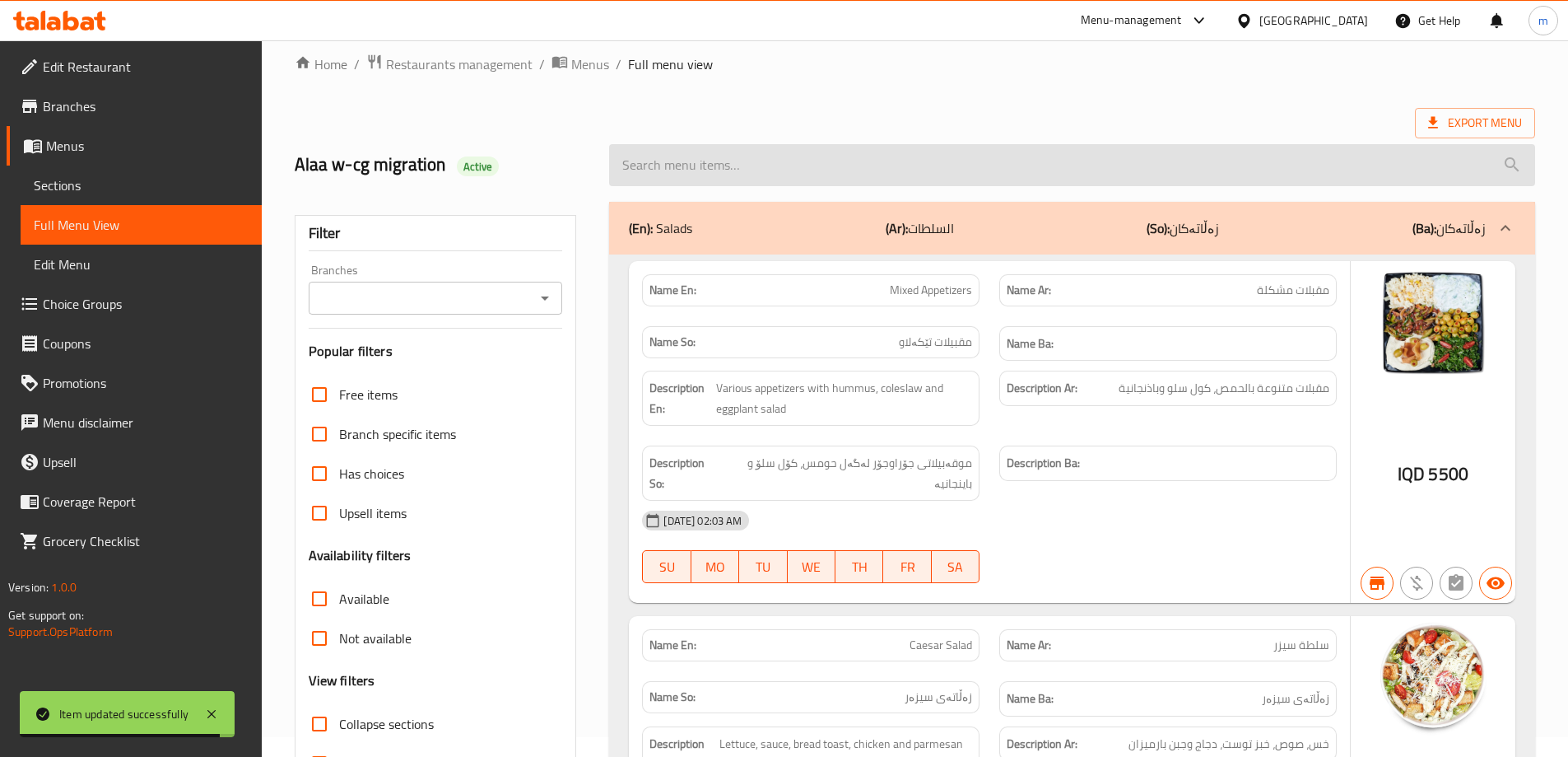
click at [914, 154] on input "search" at bounding box center [1072, 165] width 926 height 42
paste input "Ayran"
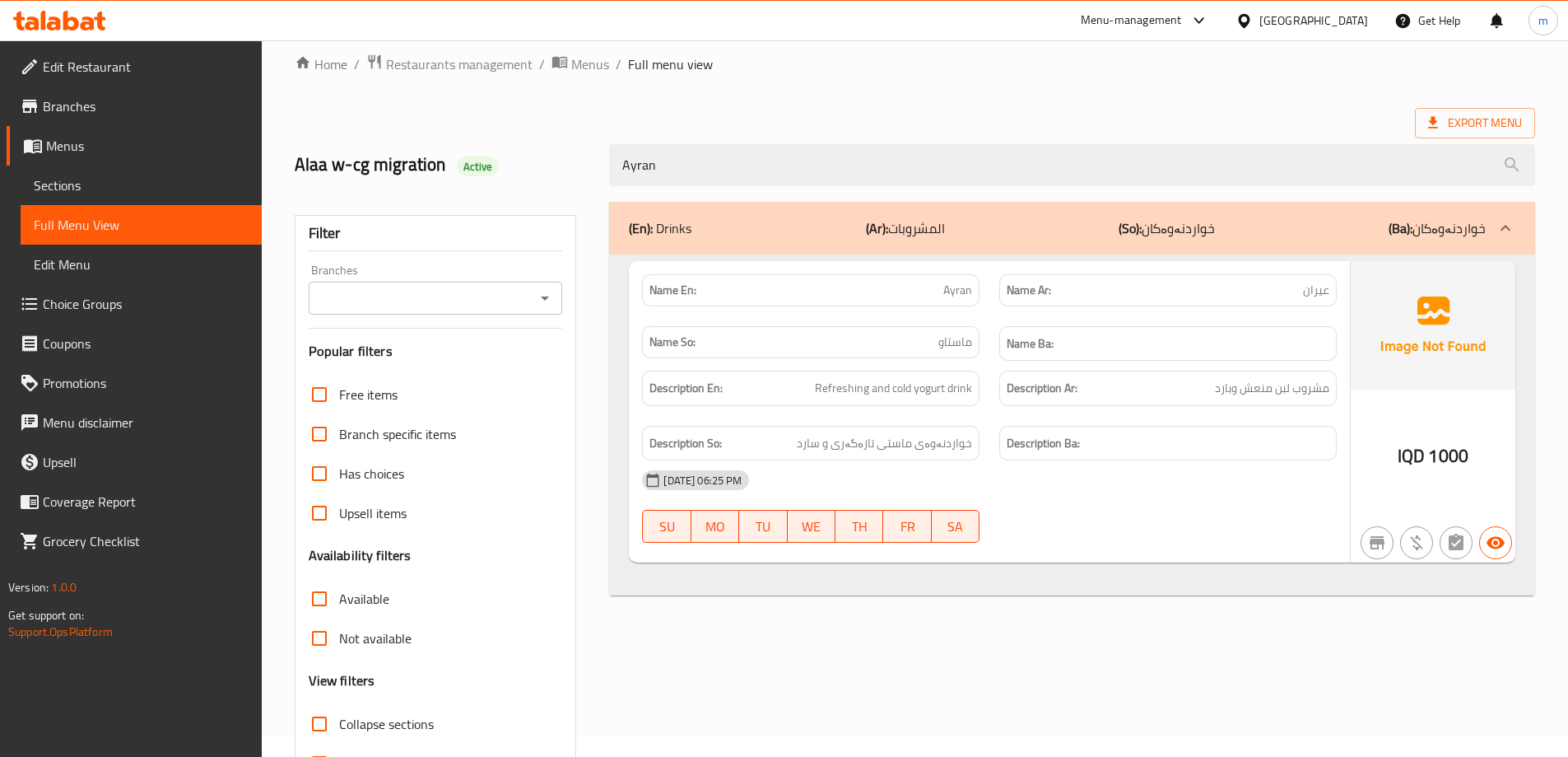
click at [538, 297] on icon "Open" at bounding box center [544, 298] width 19 height 19
type input "Ayran"
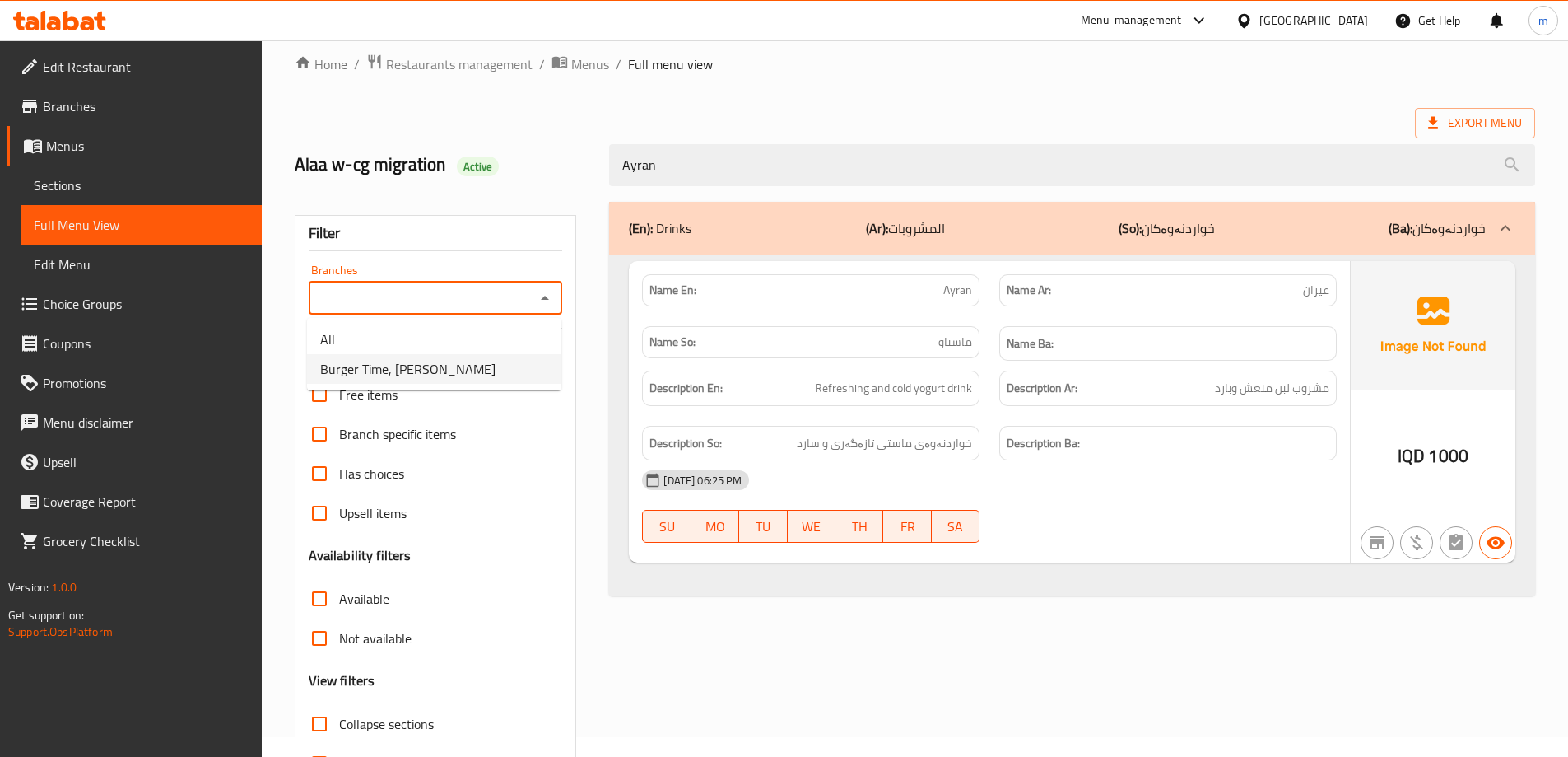
click at [435, 378] on span "Burger Time, Khanzad" at bounding box center [407, 369] width 175 height 19
type input "Burger Time, Khanzad"
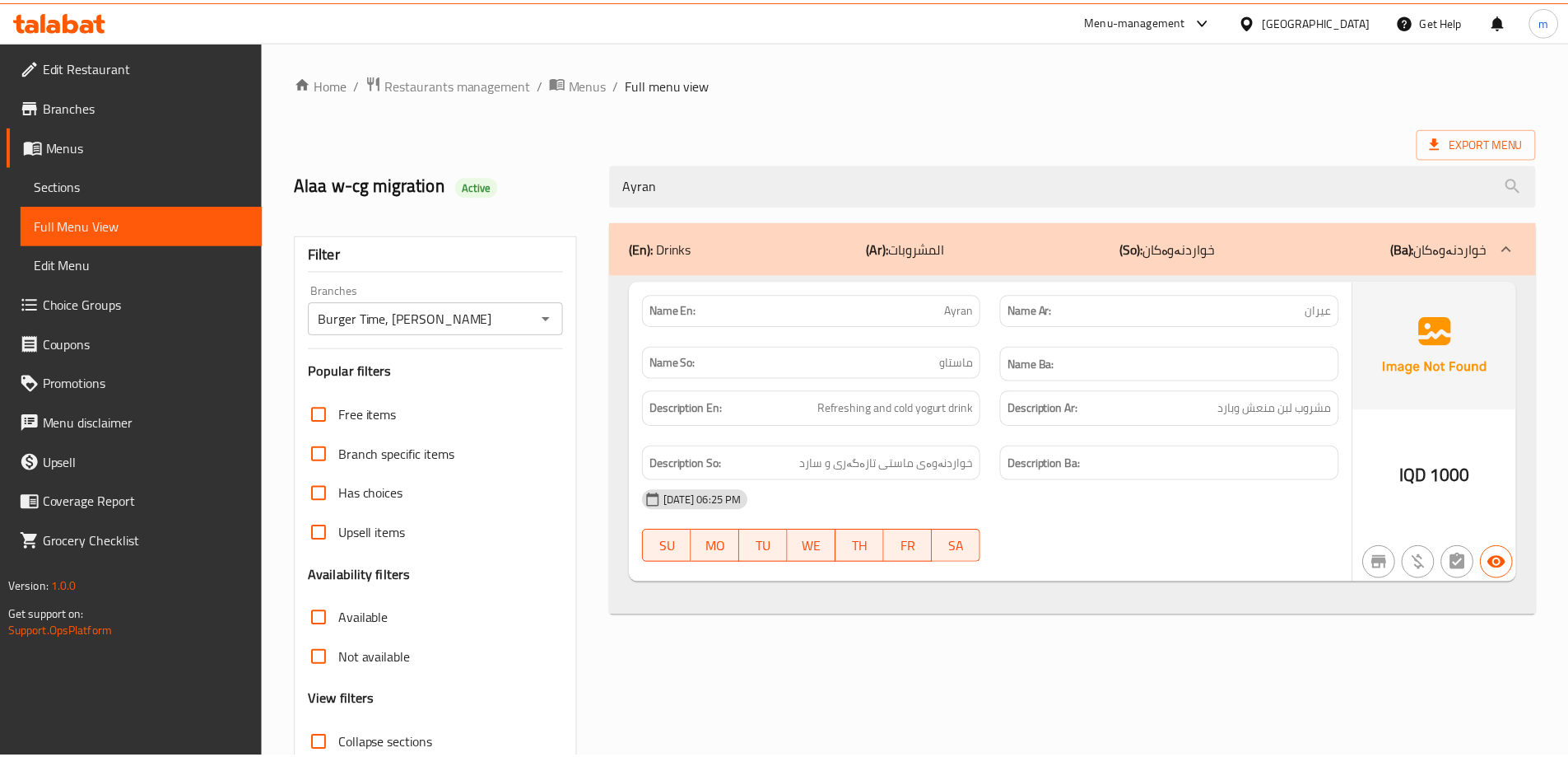
scroll to position [119, 0]
